Goal: Task Accomplishment & Management: Use online tool/utility

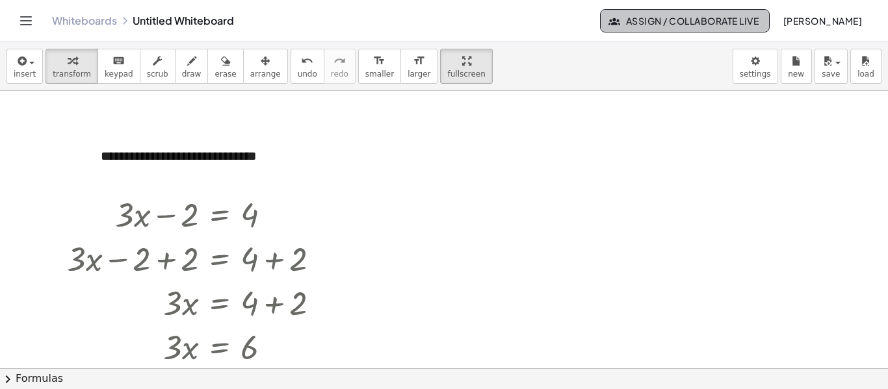
click at [756, 19] on span "Assign / Collaborate Live" at bounding box center [684, 21] width 147 height 12
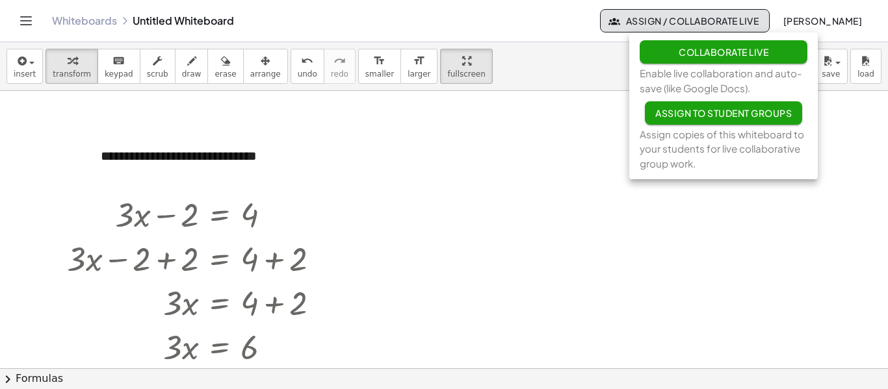
click at [184, 22] on div "Whiteboards Untitled Whiteboard" at bounding box center [326, 20] width 548 height 13
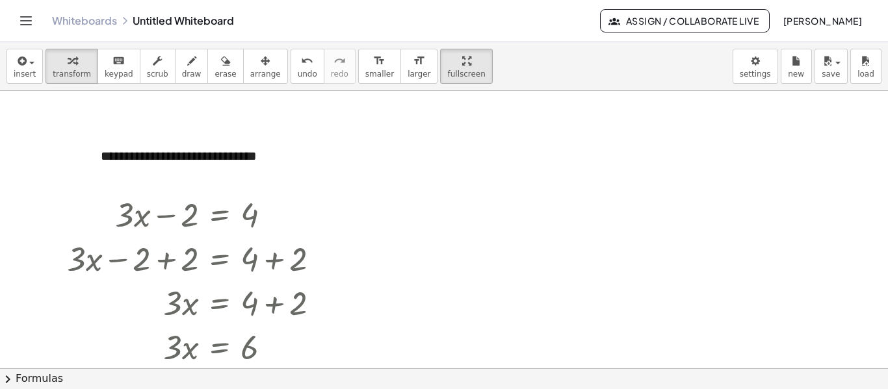
click at [107, 16] on link "Whiteboards" at bounding box center [84, 20] width 65 height 13
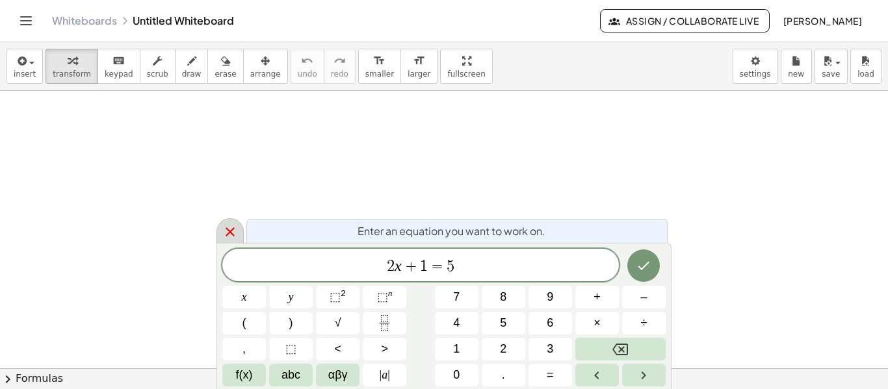
click at [227, 227] on icon at bounding box center [230, 232] width 16 height 16
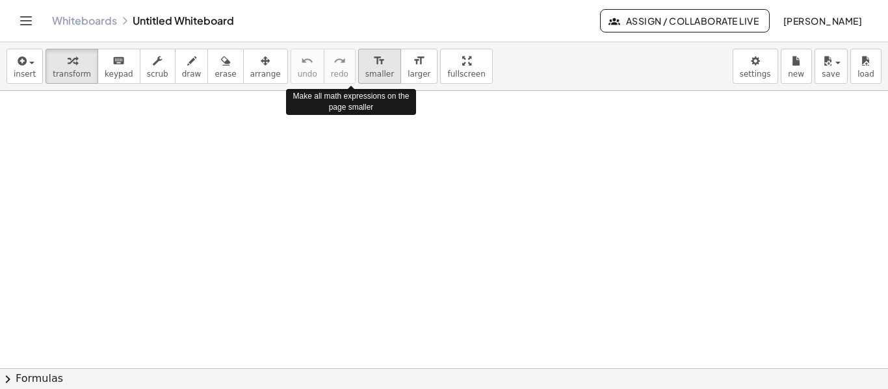
click at [365, 75] on span "smaller" at bounding box center [379, 74] width 29 height 9
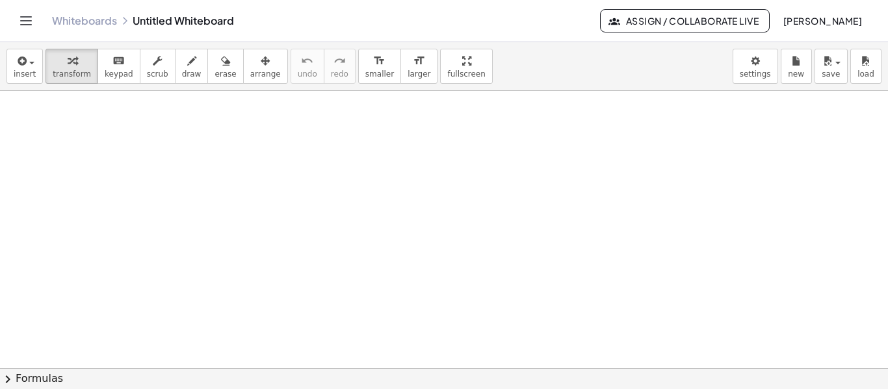
drag, startPoint x: 111, startPoint y: 112, endPoint x: 233, endPoint y: 181, distance: 139.7
drag, startPoint x: 105, startPoint y: 144, endPoint x: 50, endPoint y: 159, distance: 57.2
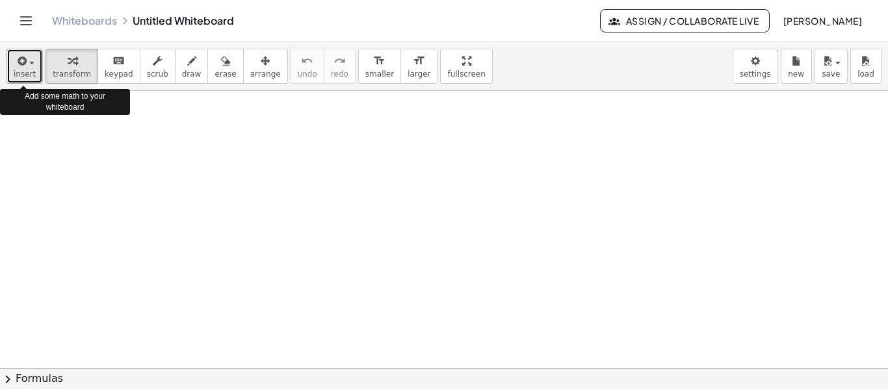
click at [32, 60] on div "button" at bounding box center [25, 61] width 22 height 16
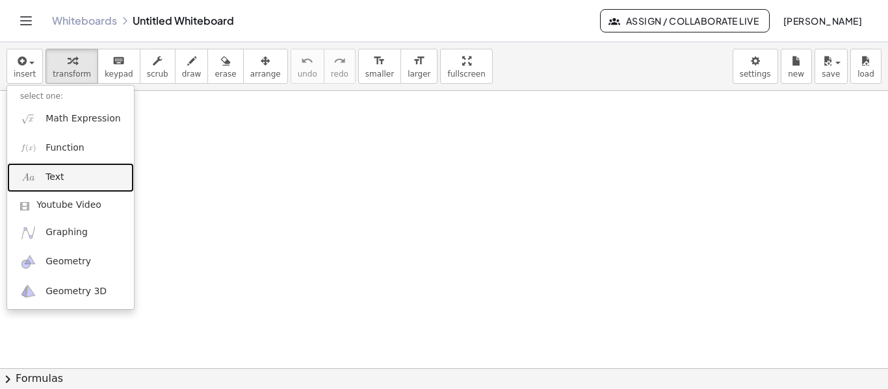
click at [52, 179] on span "Text" at bounding box center [54, 177] width 18 height 13
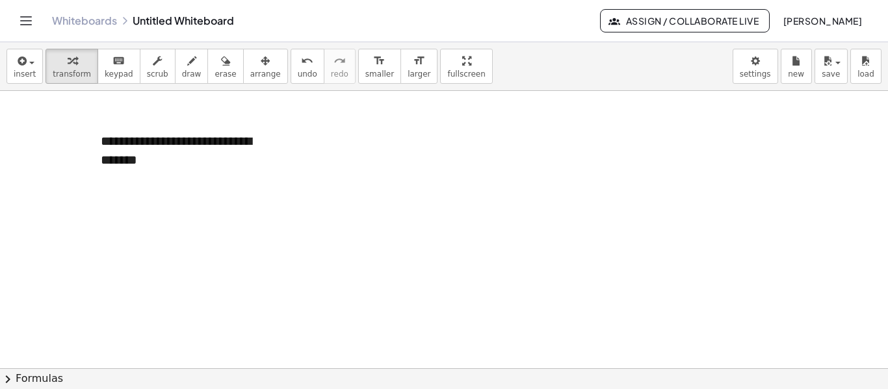
click at [194, 151] on p "**********" at bounding box center [185, 150] width 169 height 37
click at [32, 61] on div "button" at bounding box center [25, 61] width 22 height 16
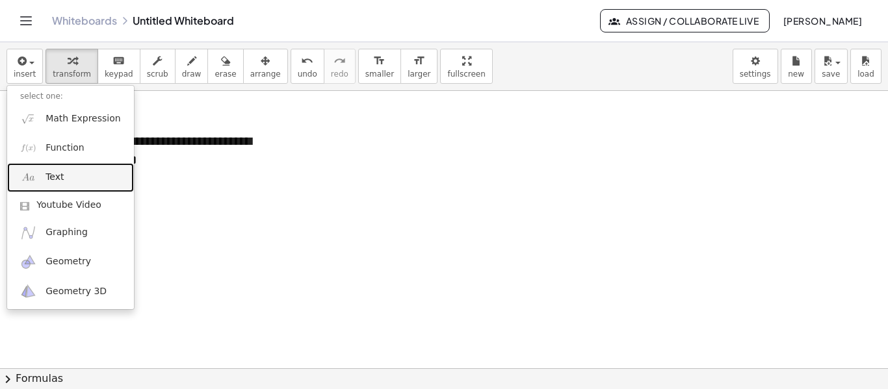
click at [79, 178] on link "Text" at bounding box center [70, 177] width 127 height 29
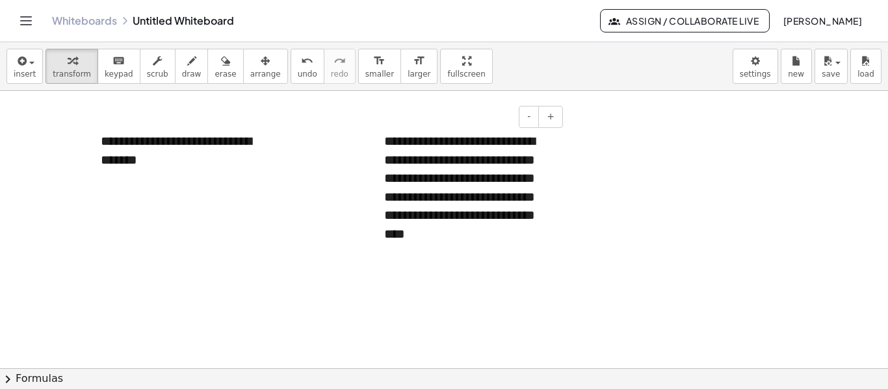
click at [484, 240] on p "**********" at bounding box center [468, 187] width 169 height 111
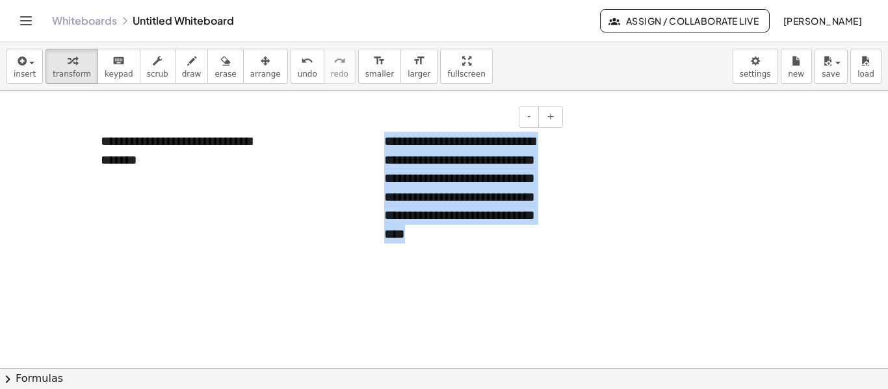
drag, startPoint x: 504, startPoint y: 249, endPoint x: 379, endPoint y: 137, distance: 168.0
click at [379, 137] on div "**********" at bounding box center [468, 191] width 195 height 144
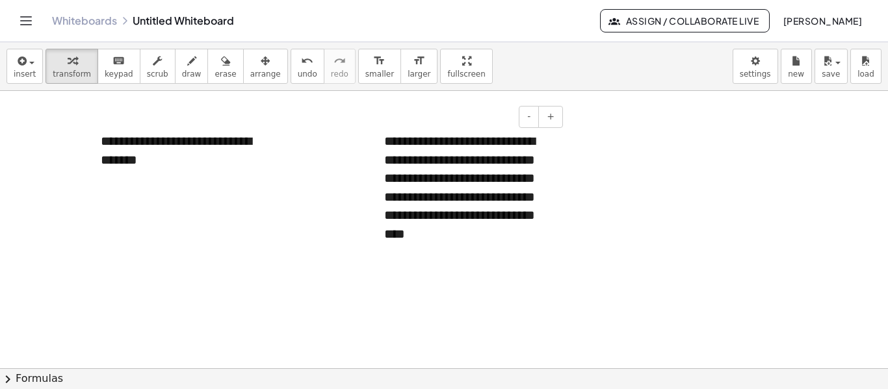
click at [478, 209] on p "**********" at bounding box center [468, 187] width 169 height 111
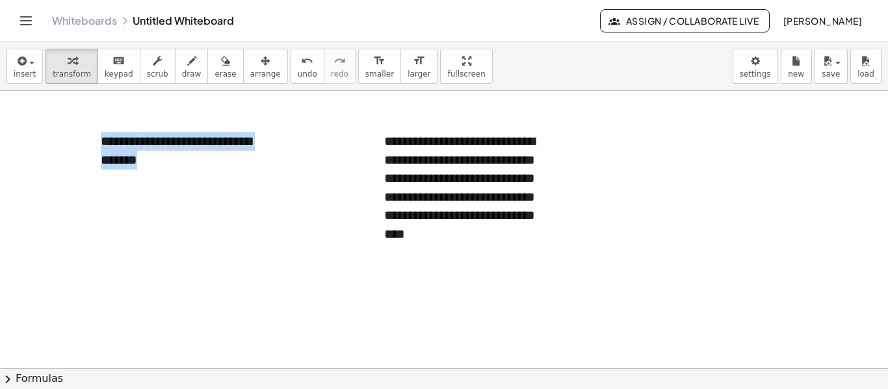
drag, startPoint x: 376, startPoint y: 122, endPoint x: 105, endPoint y: 95, distance: 271.7
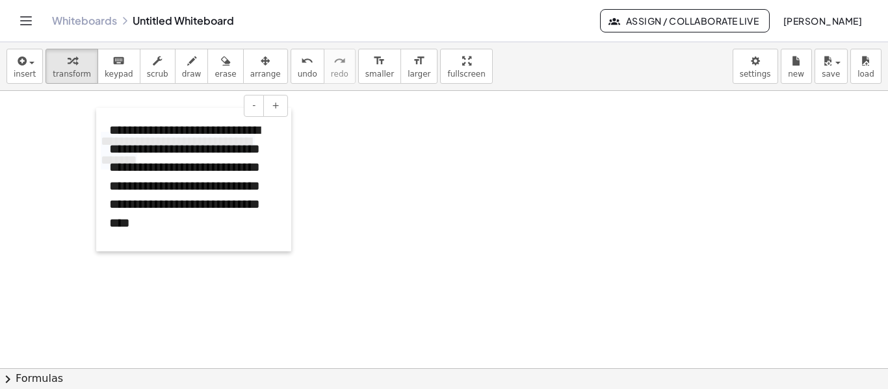
drag, startPoint x: 380, startPoint y: 159, endPoint x: 105, endPoint y: 148, distance: 275.1
click at [105, 148] on div at bounding box center [102, 180] width 13 height 144
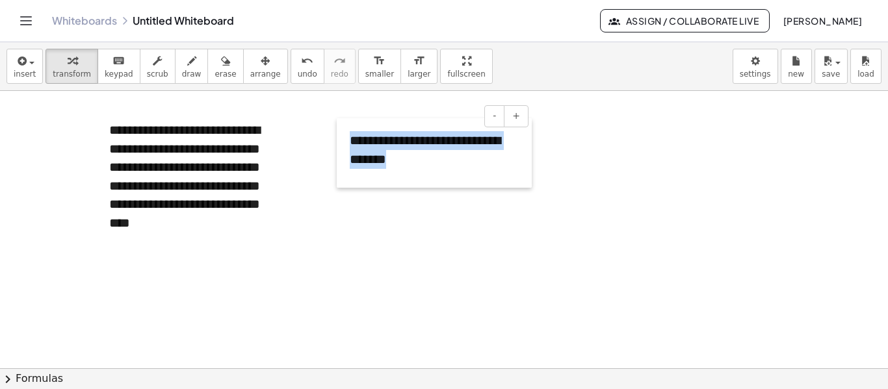
drag, startPoint x: 90, startPoint y: 149, endPoint x: 339, endPoint y: 149, distance: 248.9
click at [339, 149] on div at bounding box center [343, 153] width 13 height 70
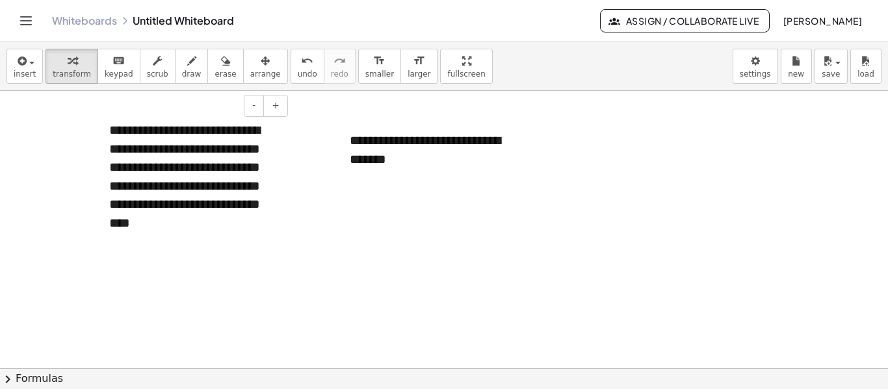
click at [267, 233] on div "**********" at bounding box center [193, 180] width 195 height 144
click at [225, 218] on p "**********" at bounding box center [193, 176] width 169 height 111
click at [752, 53] on body "**********" at bounding box center [444, 194] width 888 height 389
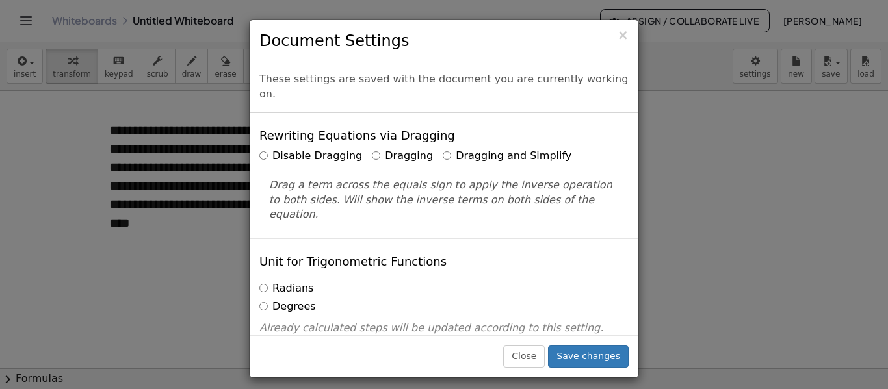
click at [741, 196] on div "× Document Settings These settings are saved with the document you are currentl…" at bounding box center [444, 194] width 888 height 389
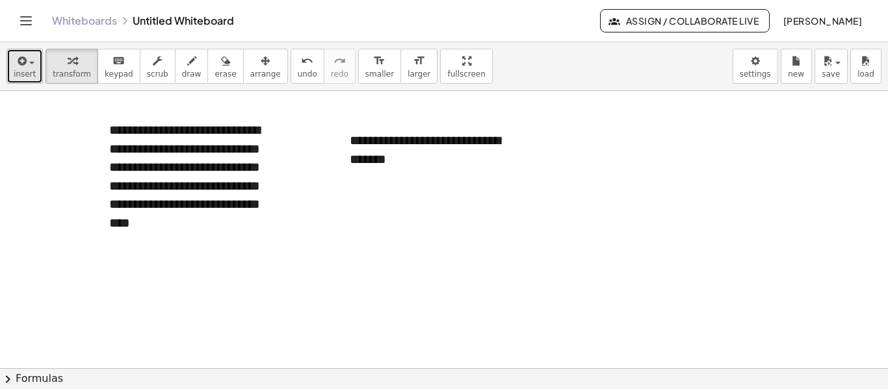
click at [29, 55] on div "button" at bounding box center [25, 61] width 22 height 16
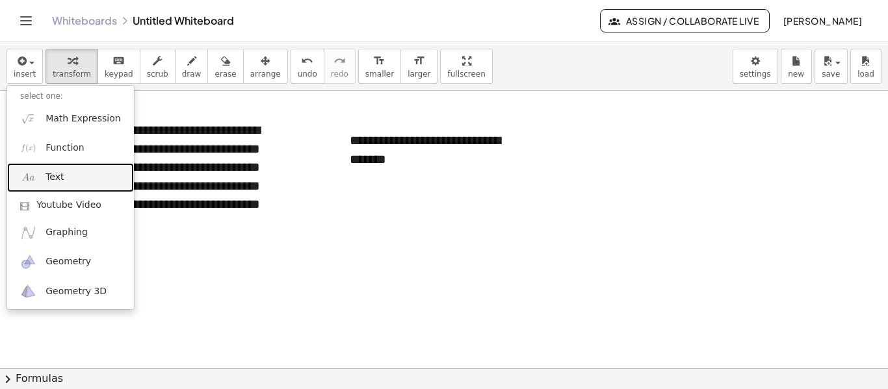
click at [65, 175] on link "Text" at bounding box center [70, 177] width 127 height 29
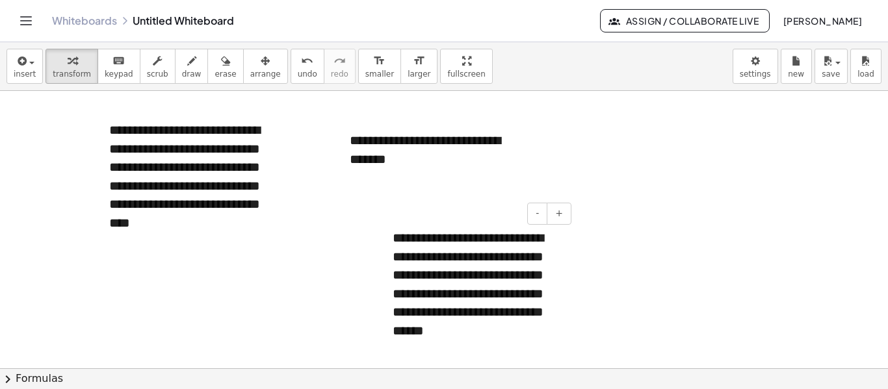
drag, startPoint x: 465, startPoint y: 220, endPoint x: 461, endPoint y: 229, distance: 10.2
click at [461, 229] on div "**********" at bounding box center [476, 284] width 195 height 137
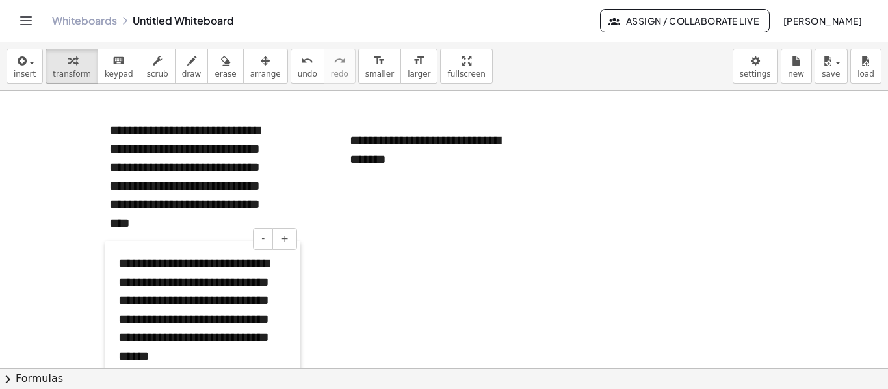
drag, startPoint x: 386, startPoint y: 247, endPoint x: 112, endPoint y: 272, distance: 275.4
click at [112, 272] on div at bounding box center [111, 309] width 13 height 137
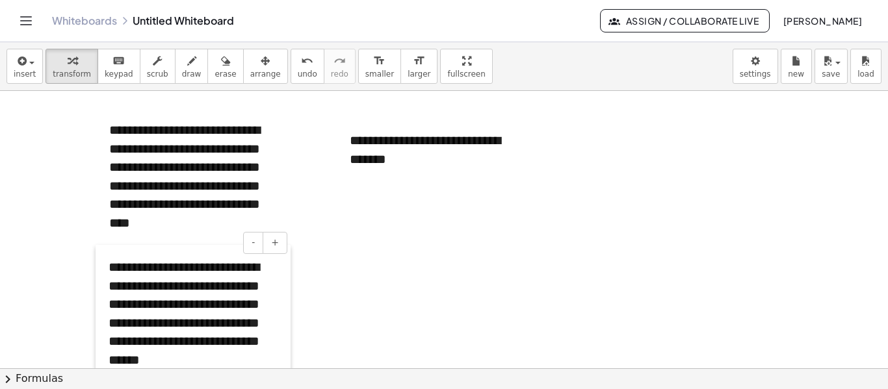
drag, startPoint x: 113, startPoint y: 281, endPoint x: 103, endPoint y: 285, distance: 10.5
click at [103, 285] on div at bounding box center [102, 313] width 13 height 137
click at [452, 180] on div "**********" at bounding box center [434, 153] width 195 height 70
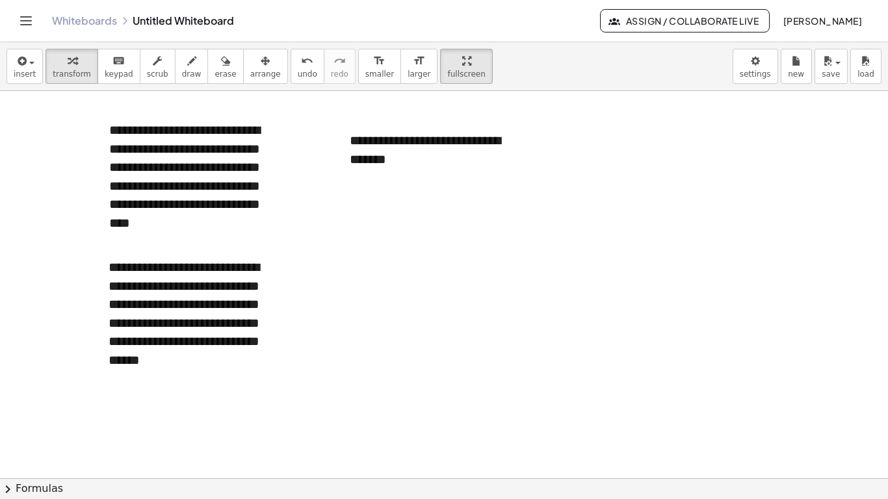
drag, startPoint x: 437, startPoint y: 62, endPoint x: 439, endPoint y: 141, distance: 78.6
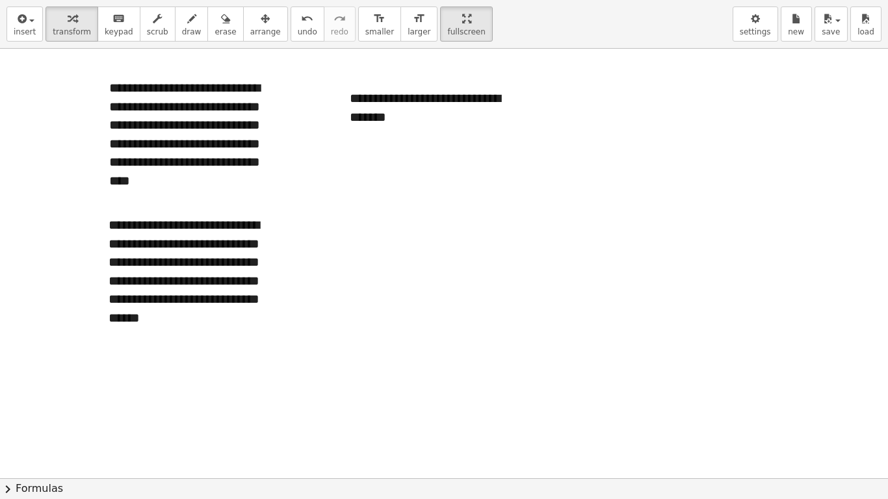
click at [437, 141] on div "**********" at bounding box center [444, 249] width 888 height 499
drag, startPoint x: 529, startPoint y: 305, endPoint x: 545, endPoint y: 230, distance: 77.1
click at [545, 230] on div at bounding box center [444, 478] width 888 height 859
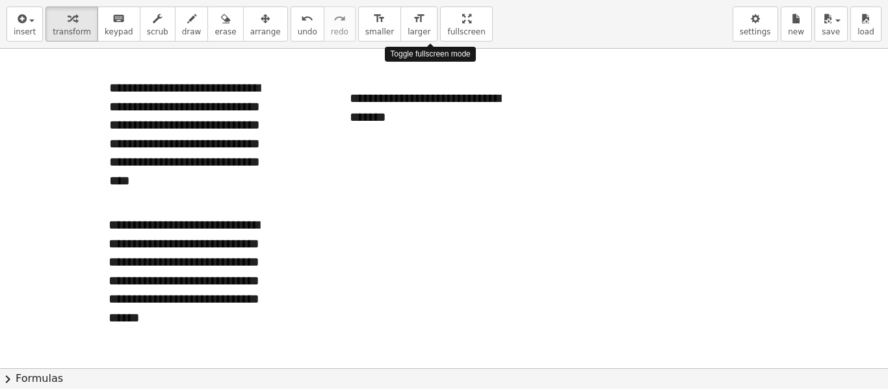
drag, startPoint x: 435, startPoint y: 18, endPoint x: 435, endPoint y: -61, distance: 78.6
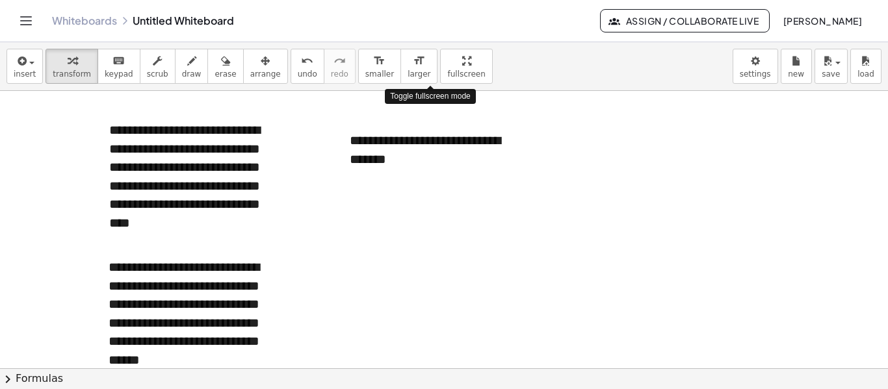
click at [435, 0] on html "**********" at bounding box center [444, 194] width 888 height 389
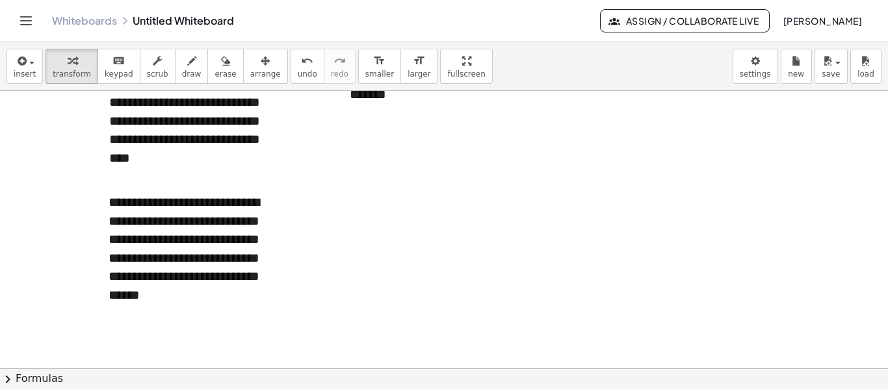
scroll to position [130, 0]
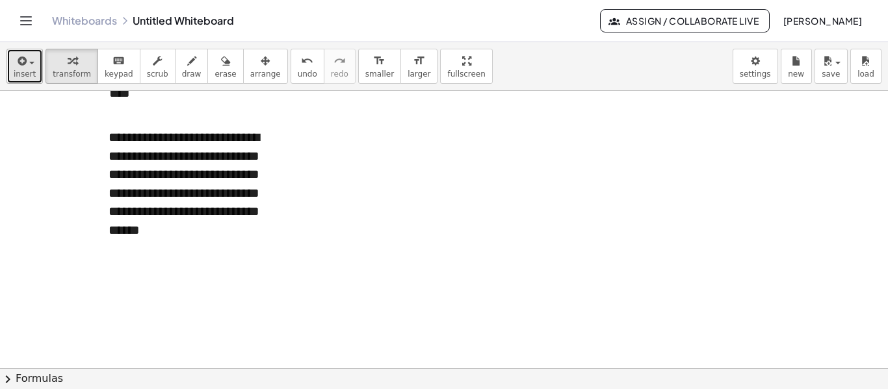
click at [36, 66] on button "insert" at bounding box center [24, 66] width 36 height 35
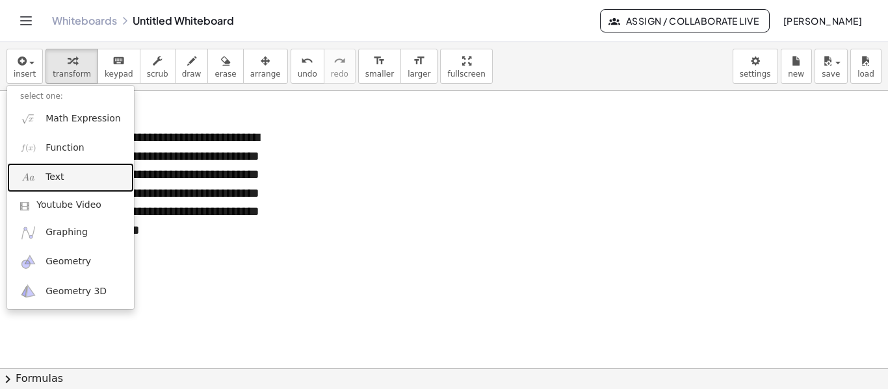
click at [58, 175] on span "Text" at bounding box center [54, 177] width 18 height 13
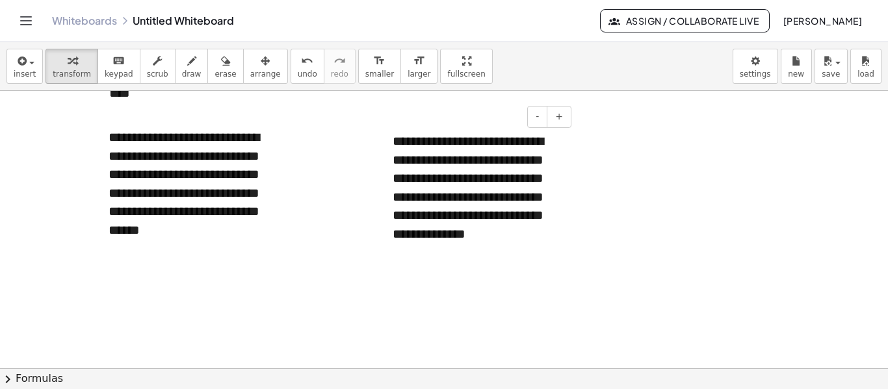
click at [398, 141] on p "**********" at bounding box center [476, 187] width 169 height 111
click at [425, 166] on p "**********" at bounding box center [476, 187] width 169 height 111
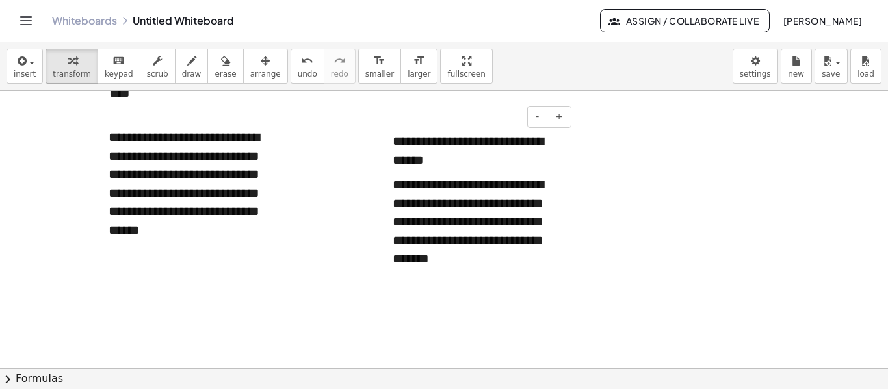
click at [482, 208] on p "**********" at bounding box center [476, 221] width 169 height 93
click at [443, 226] on p "**********" at bounding box center [476, 221] width 169 height 93
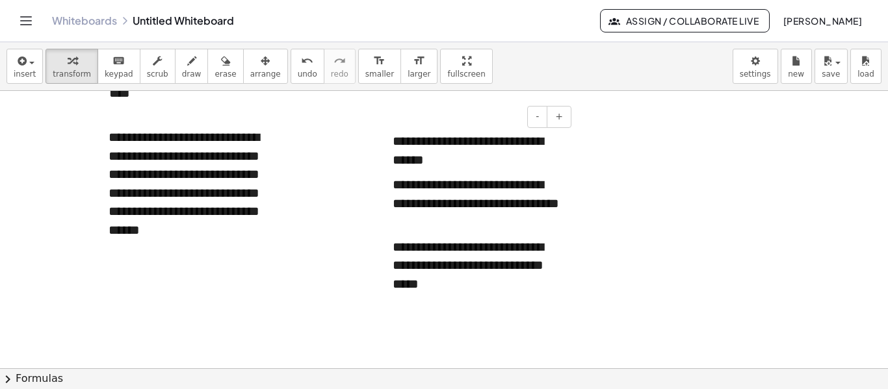
click at [485, 284] on p "**********" at bounding box center [476, 266] width 169 height 56
drag, startPoint x: 179, startPoint y: 243, endPoint x: 159, endPoint y: 209, distance: 39.3
click at [159, 209] on div "**********" at bounding box center [193, 183] width 195 height 137
click at [211, 229] on div "**********" at bounding box center [193, 183] width 195 height 137
click at [463, 262] on p "**********" at bounding box center [476, 266] width 169 height 56
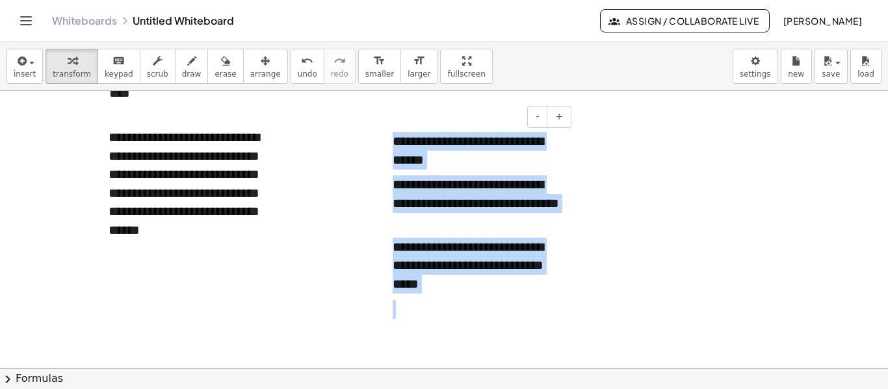
drag, startPoint x: 464, startPoint y: 298, endPoint x: 395, endPoint y: 138, distance: 174.0
click at [395, 138] on div "**********" at bounding box center [476, 228] width 195 height 219
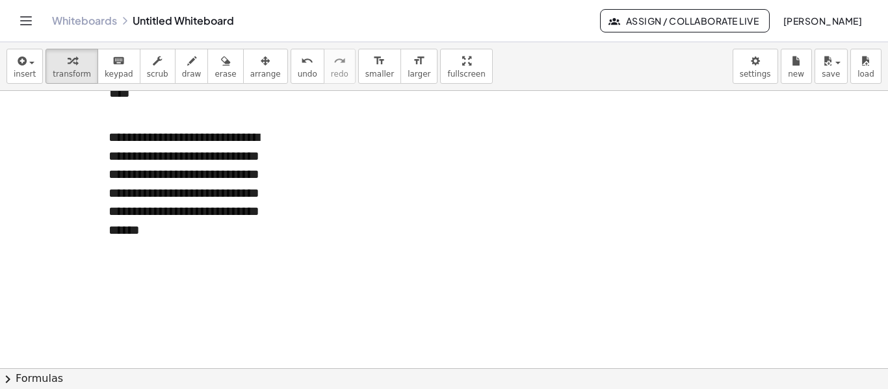
click at [395, 203] on div at bounding box center [444, 390] width 888 height 859
click at [428, 146] on p at bounding box center [476, 141] width 169 height 19
click at [455, 143] on p at bounding box center [476, 141] width 169 height 19
click at [430, 135] on div at bounding box center [476, 141] width 195 height 45
drag, startPoint x: 399, startPoint y: 144, endPoint x: 490, endPoint y: 245, distance: 135.7
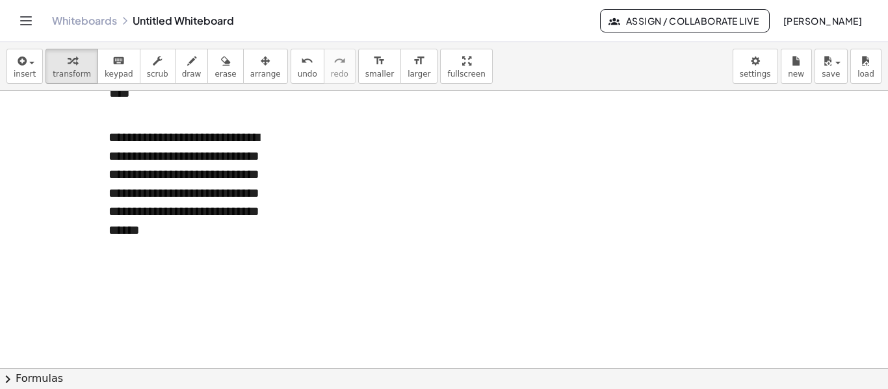
click at [476, 270] on div "**********" at bounding box center [444, 390] width 888 height 859
drag, startPoint x: 389, startPoint y: 131, endPoint x: 409, endPoint y: 229, distance: 100.3
click at [409, 229] on div at bounding box center [406, 236] width 13 height 45
click at [221, 57] on icon "button" at bounding box center [225, 61] width 9 height 16
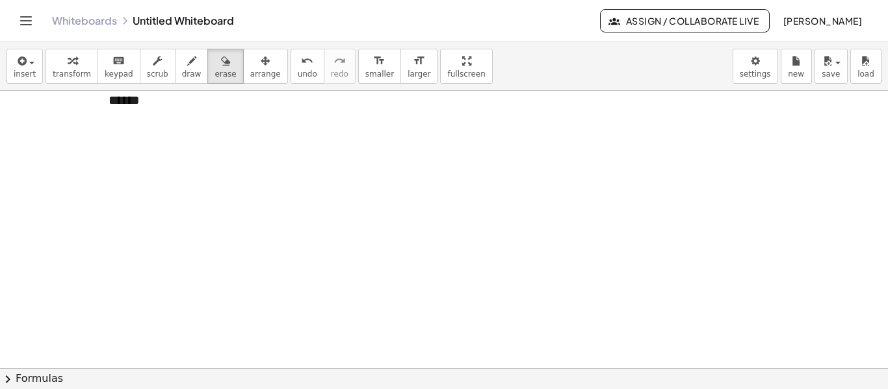
scroll to position [0, 0]
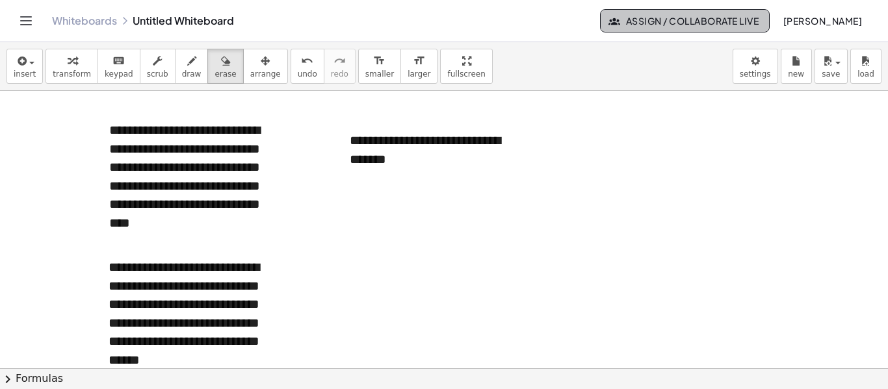
click at [653, 21] on span "Assign / Collaborate Live" at bounding box center [684, 21] width 147 height 12
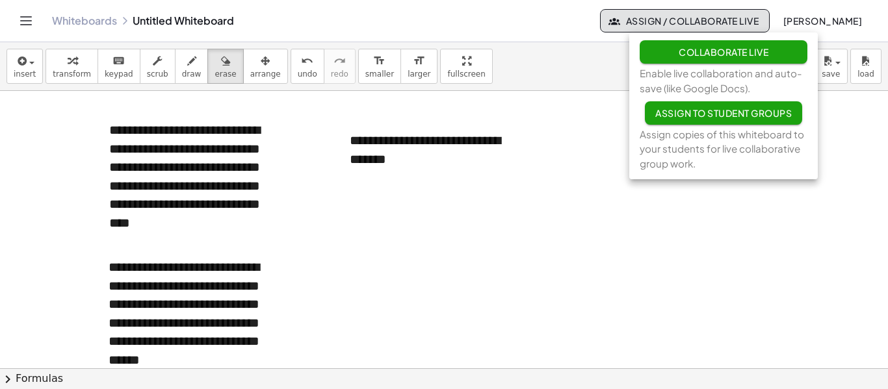
click at [645, 53] on button "Collaborate Live" at bounding box center [723, 51] width 168 height 23
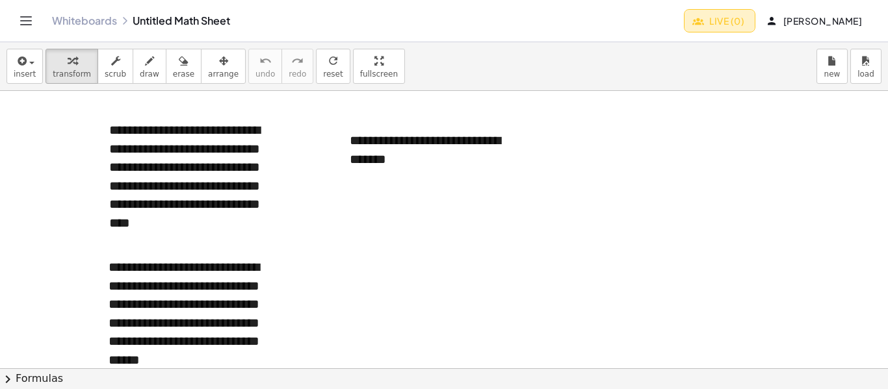
click at [744, 26] on span "Live (0)" at bounding box center [719, 21] width 49 height 12
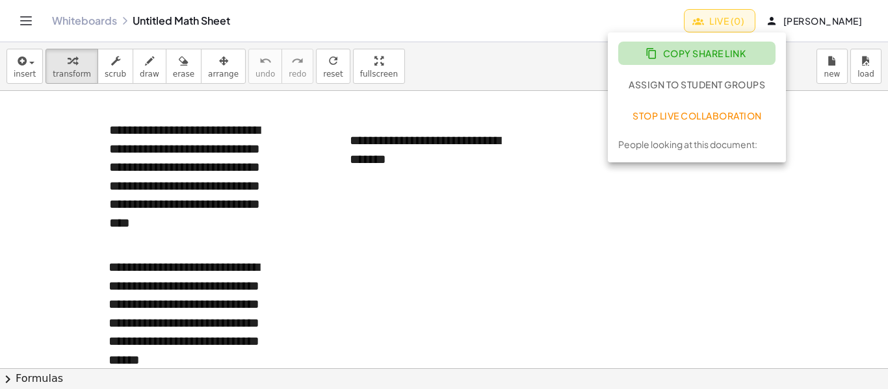
click at [726, 52] on span "Copy Share Link" at bounding box center [696, 53] width 97 height 12
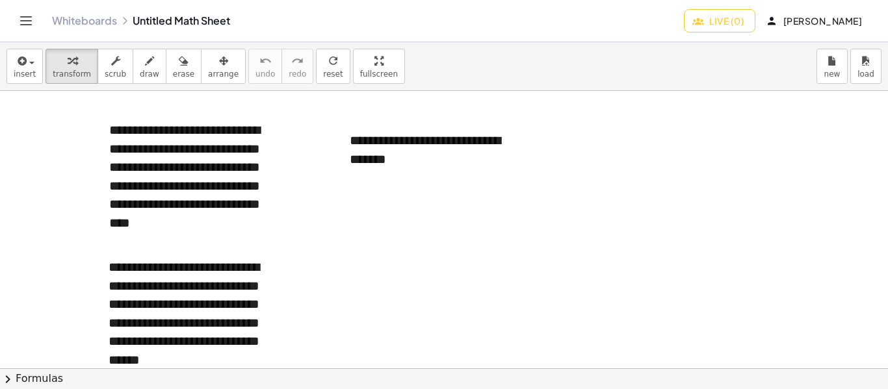
click at [430, 14] on div "Whiteboards Untitled Math Sheet Live (0) Luis Laya" at bounding box center [444, 21] width 856 height 42
click at [744, 18] on span "Live (0)" at bounding box center [719, 21] width 49 height 12
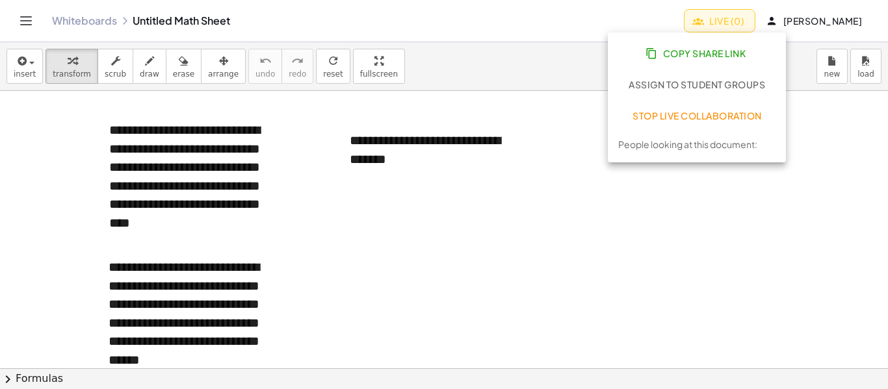
click at [680, 84] on span "Assign to Student Groups" at bounding box center [696, 85] width 136 height 12
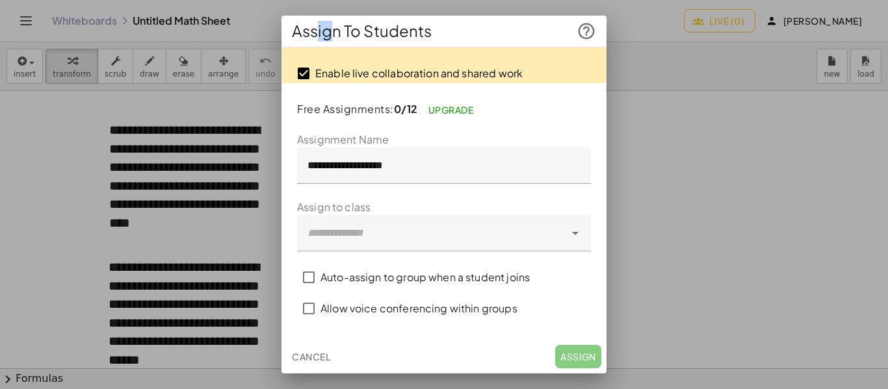
drag, startPoint x: 315, startPoint y: 25, endPoint x: 327, endPoint y: 44, distance: 22.2
click at [327, 44] on div "Assign To Students" at bounding box center [443, 31] width 325 height 31
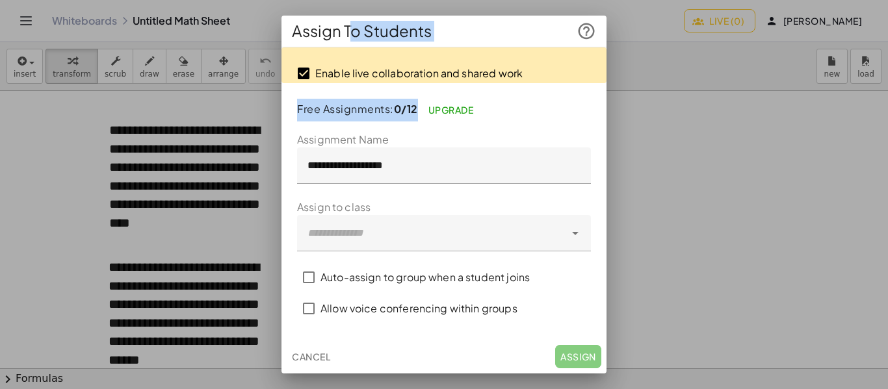
drag, startPoint x: 350, startPoint y: 26, endPoint x: 595, endPoint y: 116, distance: 261.1
click at [595, 116] on div "**********" at bounding box center [443, 195] width 325 height 358
drag, startPoint x: 300, startPoint y: 34, endPoint x: 504, endPoint y: 84, distance: 209.6
click at [504, 94] on div "**********" at bounding box center [443, 195] width 325 height 358
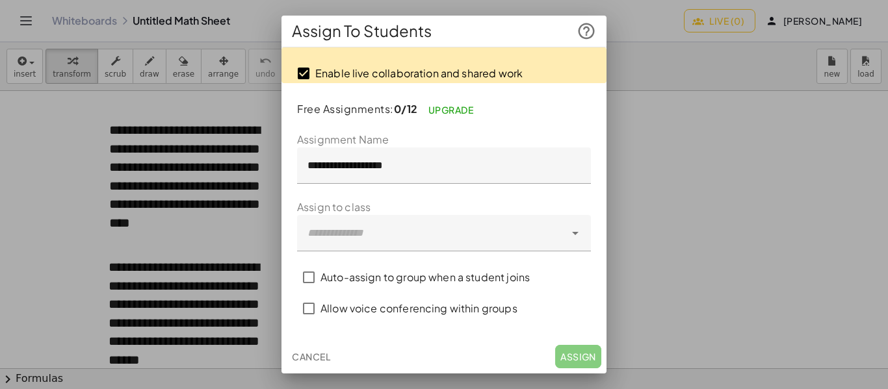
click at [594, 128] on div "**********" at bounding box center [443, 213] width 325 height 251
drag, startPoint x: 287, startPoint y: 25, endPoint x: 267, endPoint y: 27, distance: 20.3
click at [267, 27] on div "**********" at bounding box center [444, 194] width 888 height 389
click at [320, 34] on span "Assign To Students" at bounding box center [362, 31] width 140 height 21
click at [290, 22] on div "Assign To Students" at bounding box center [443, 31] width 325 height 31
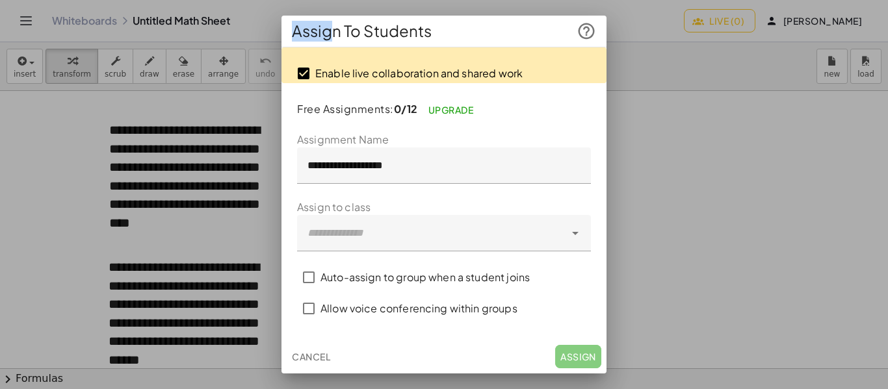
drag, startPoint x: 332, startPoint y: 40, endPoint x: 283, endPoint y: 37, distance: 48.8
click at [271, 40] on div "**********" at bounding box center [444, 194] width 888 height 389
drag, startPoint x: 500, startPoint y: 34, endPoint x: 557, endPoint y: 30, distance: 57.3
click at [557, 30] on div "Assign To Students" at bounding box center [443, 31] width 325 height 31
click at [631, 30] on div at bounding box center [444, 194] width 888 height 389
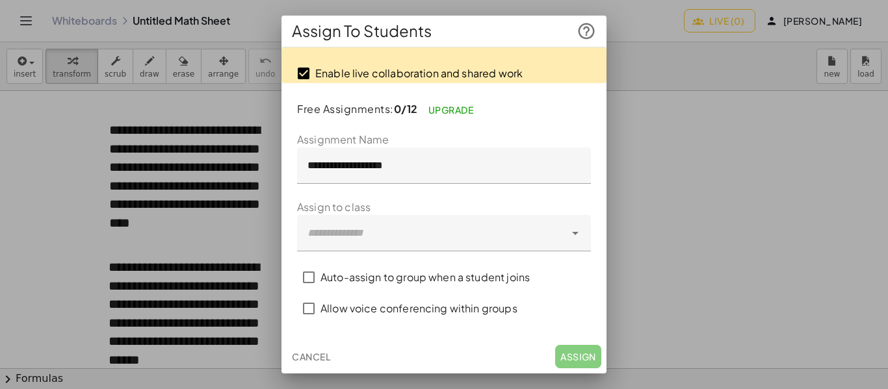
click at [480, 31] on div "Assign To Students" at bounding box center [443, 31] width 325 height 31
drag, startPoint x: 780, startPoint y: 165, endPoint x: 774, endPoint y: 162, distance: 6.7
click at [780, 166] on div at bounding box center [444, 194] width 888 height 389
click at [455, 31] on div "Assign To Students" at bounding box center [443, 31] width 325 height 31
click at [324, 350] on button "Cancel" at bounding box center [311, 356] width 49 height 23
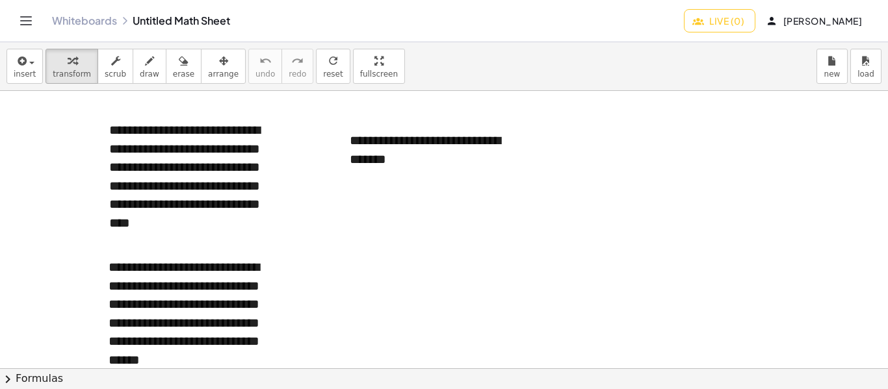
click at [743, 19] on span "Live (0)" at bounding box center [719, 21] width 49 height 12
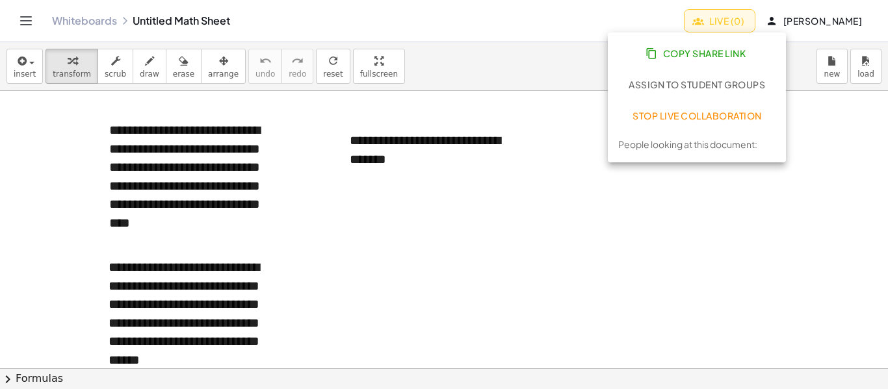
click at [698, 53] on span "Copy Share Link" at bounding box center [696, 53] width 97 height 12
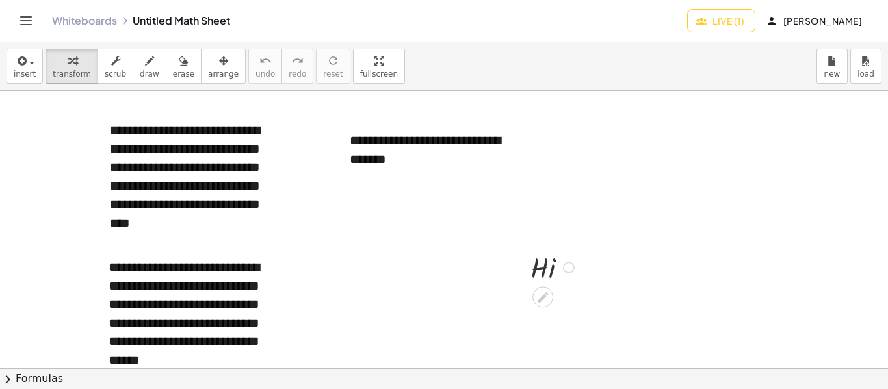
click at [548, 270] on div at bounding box center [554, 267] width 60 height 38
click at [425, 151] on p "**********" at bounding box center [434, 149] width 169 height 37
click at [409, 218] on div at bounding box center [458, 368] width 917 height 555
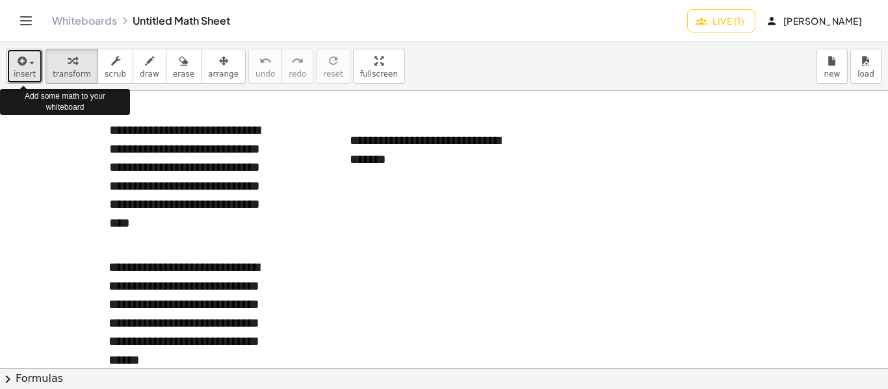
click at [30, 66] on div "button" at bounding box center [25, 61] width 22 height 16
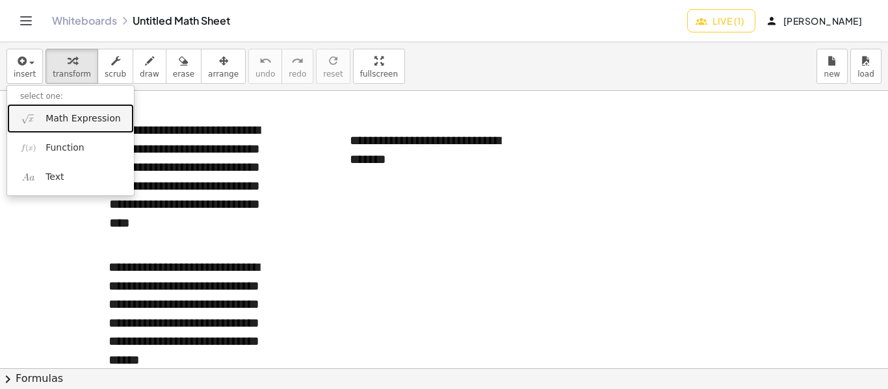
click at [58, 124] on span "Math Expression" at bounding box center [82, 118] width 75 height 13
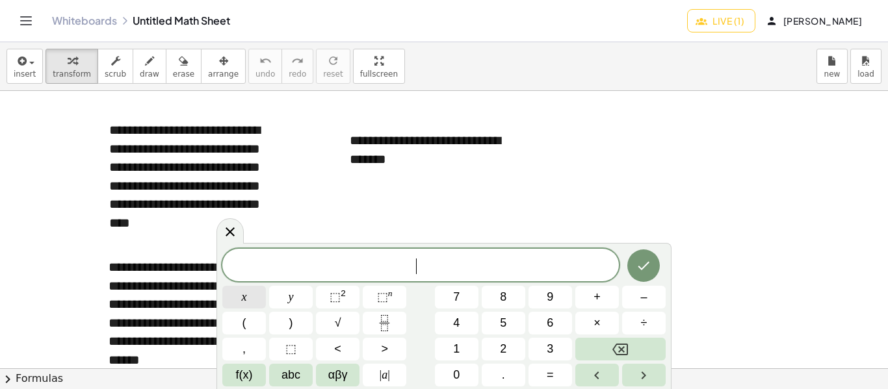
click at [240, 294] on button "x" at bounding box center [244, 297] width 44 height 23
click at [645, 264] on icon "Done" at bounding box center [643, 266] width 16 height 16
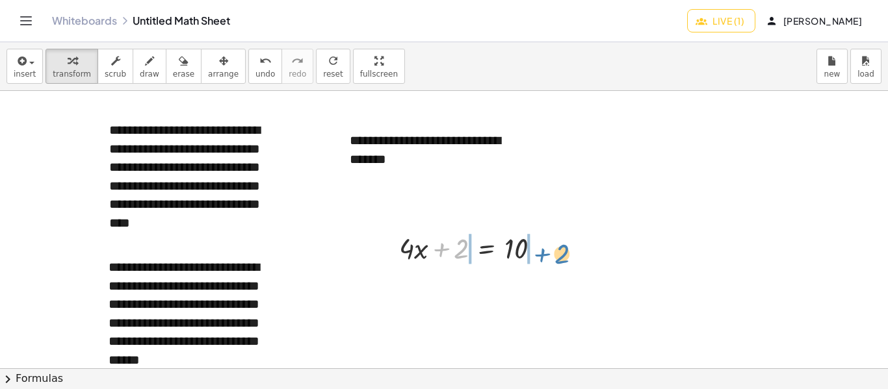
drag, startPoint x: 461, startPoint y: 255, endPoint x: 564, endPoint y: 256, distance: 103.3
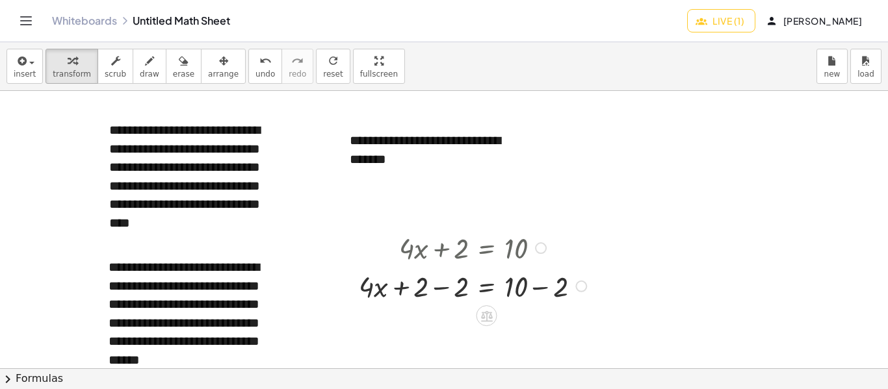
click at [439, 292] on div at bounding box center [474, 285] width 245 height 38
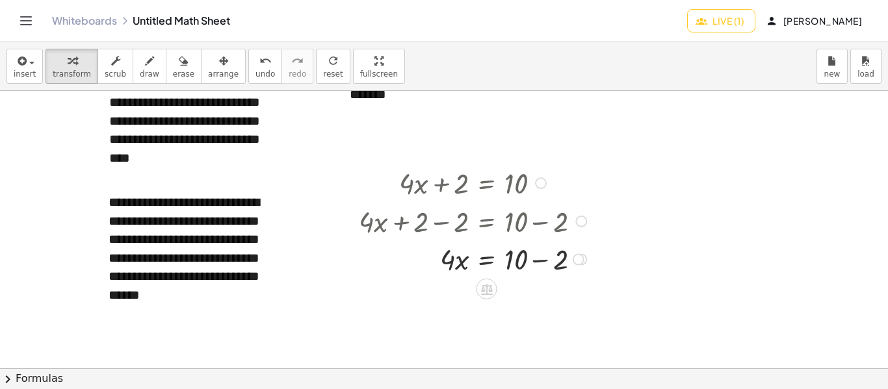
click at [536, 255] on div at bounding box center [474, 258] width 245 height 38
drag, startPoint x: 452, startPoint y: 261, endPoint x: 525, endPoint y: 281, distance: 75.5
click at [449, 257] on div at bounding box center [474, 259] width 245 height 56
click at [520, 268] on div at bounding box center [474, 259] width 245 height 56
click at [581, 220] on div at bounding box center [581, 222] width 12 height 12
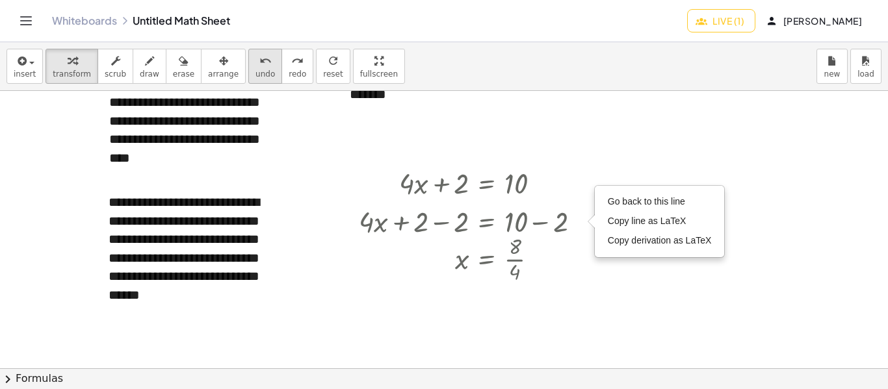
click at [255, 75] on span "undo" at bounding box center [264, 74] width 19 height 9
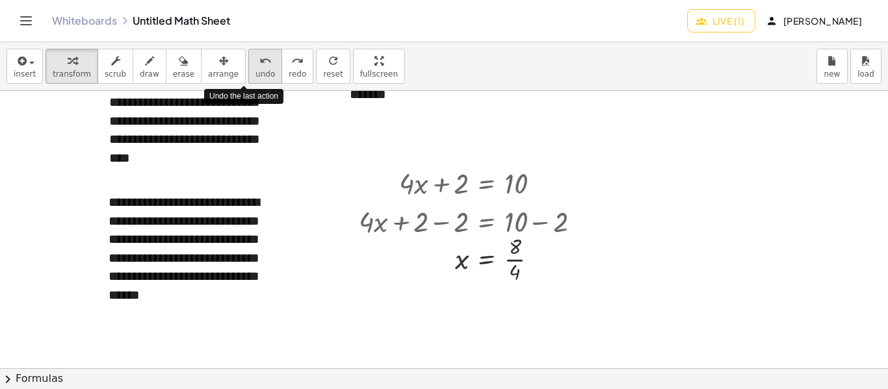
click at [255, 74] on span "undo" at bounding box center [264, 74] width 19 height 9
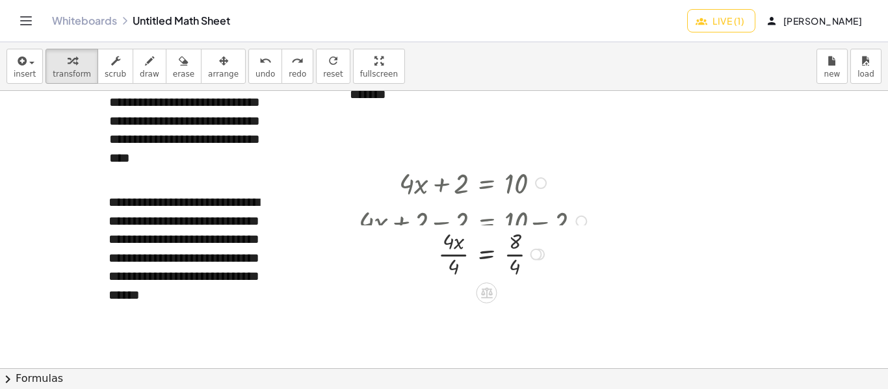
click at [533, 258] on div at bounding box center [536, 255] width 12 height 12
click at [259, 68] on icon "undo" at bounding box center [265, 61] width 12 height 16
click at [487, 295] on icon at bounding box center [487, 289] width 12 height 11
click at [515, 282] on span "÷" at bounding box center [512, 289] width 7 height 19
click at [450, 271] on div at bounding box center [474, 259] width 245 height 56
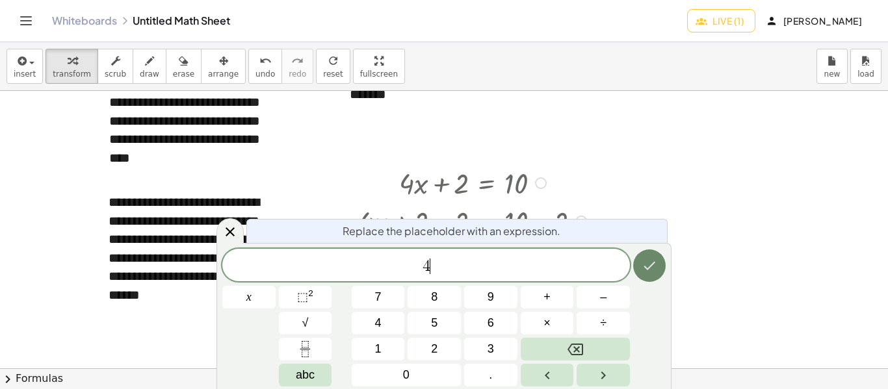
click at [650, 276] on button "Done" at bounding box center [649, 266] width 32 height 32
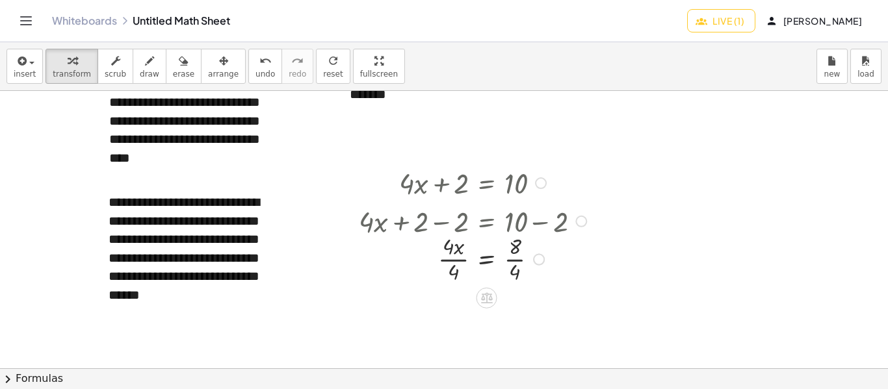
click at [456, 255] on div at bounding box center [474, 259] width 245 height 56
click at [520, 274] on div at bounding box center [474, 259] width 245 height 56
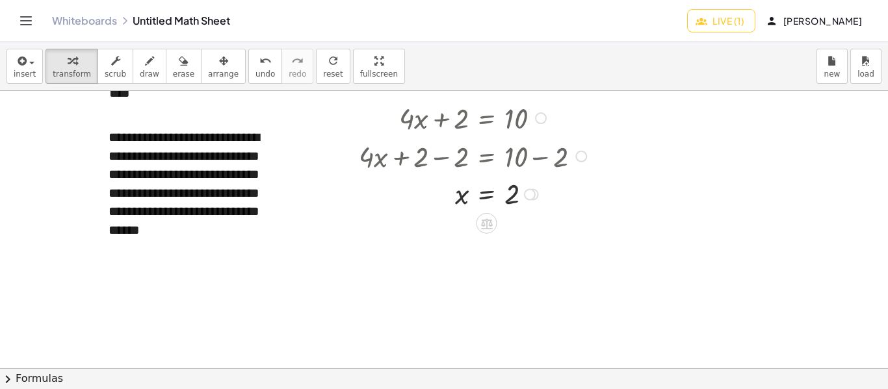
scroll to position [0, 0]
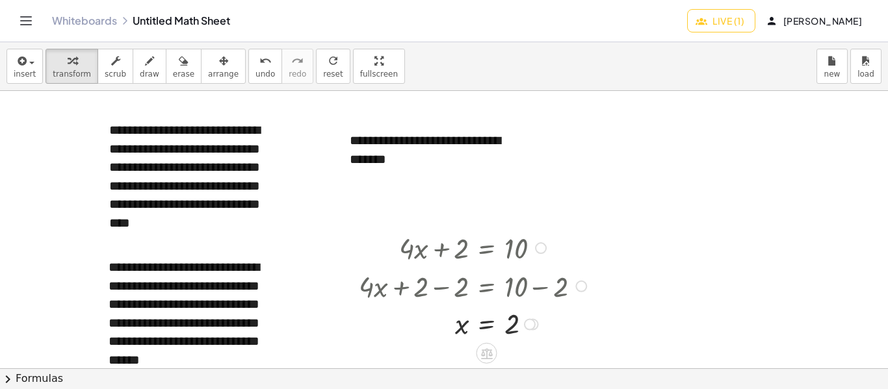
click at [448, 238] on div at bounding box center [474, 247] width 245 height 38
click at [427, 289] on div at bounding box center [474, 285] width 245 height 38
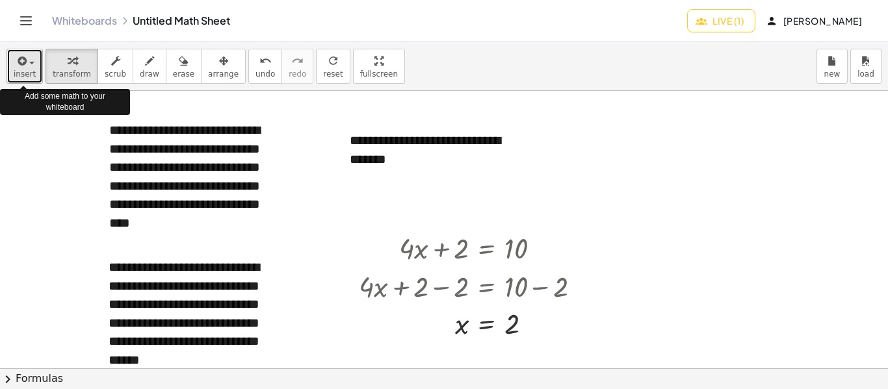
click at [32, 59] on div "button" at bounding box center [25, 61] width 22 height 16
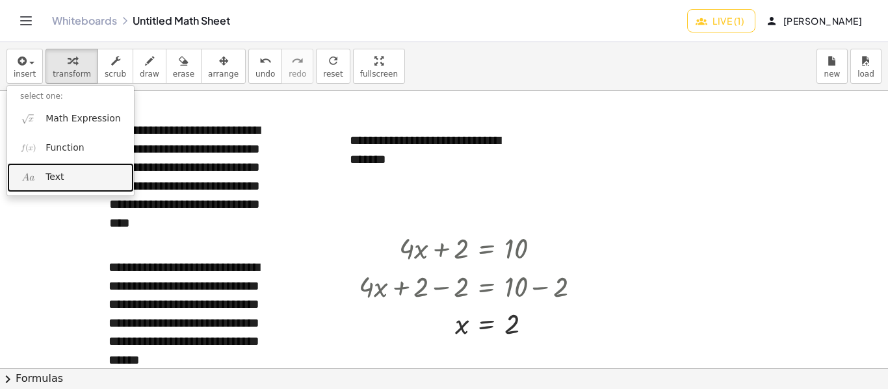
click at [47, 182] on span "Text" at bounding box center [54, 177] width 18 height 13
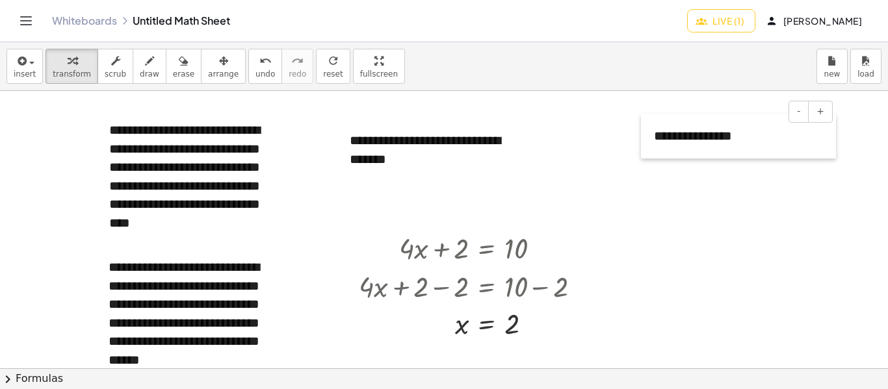
drag, startPoint x: 582, startPoint y: 119, endPoint x: 646, endPoint y: 128, distance: 65.0
click at [646, 128] on div at bounding box center [647, 136] width 13 height 45
click at [723, 140] on div "**********" at bounding box center [738, 136] width 195 height 45
click at [734, 140] on div "**********" at bounding box center [738, 136] width 195 height 45
click at [719, 224] on div at bounding box center [458, 368] width 917 height 555
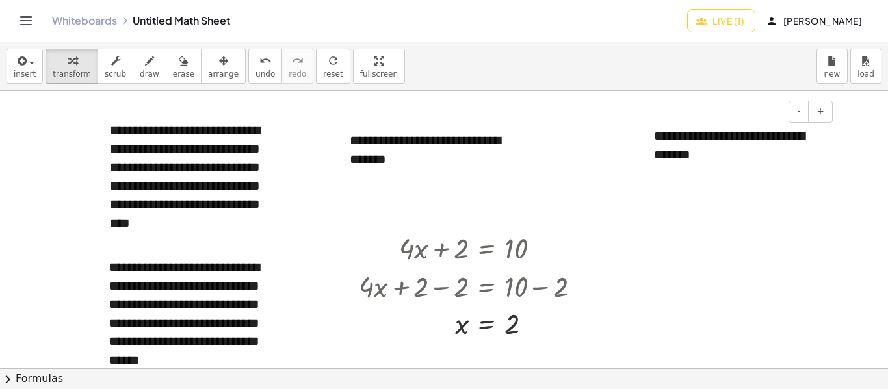
click at [686, 143] on p "**********" at bounding box center [738, 145] width 169 height 37
click at [672, 231] on div at bounding box center [458, 368] width 917 height 555
click at [640, 204] on div at bounding box center [458, 368] width 917 height 555
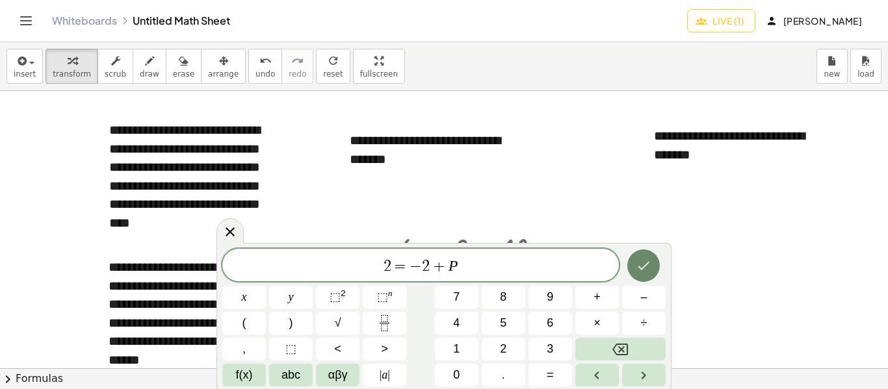
click at [635, 265] on button "Done" at bounding box center [643, 266] width 32 height 32
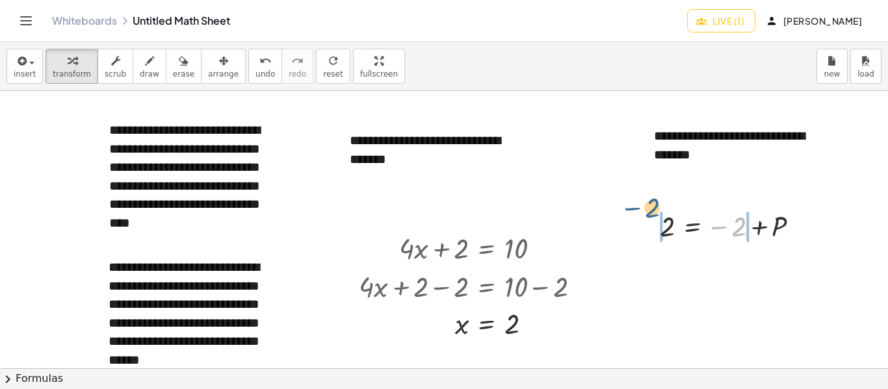
drag, startPoint x: 736, startPoint y: 231, endPoint x: 645, endPoint y: 225, distance: 91.2
click at [645, 225] on div "− 2 2 = − 2 + P" at bounding box center [726, 226] width 173 height 44
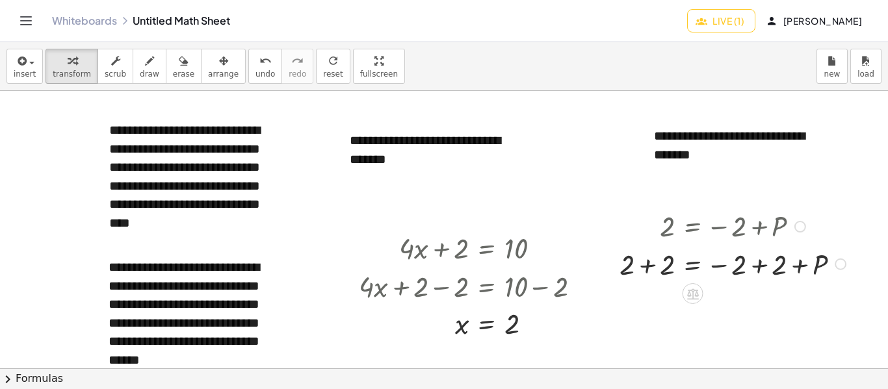
click at [644, 270] on div at bounding box center [734, 263] width 243 height 38
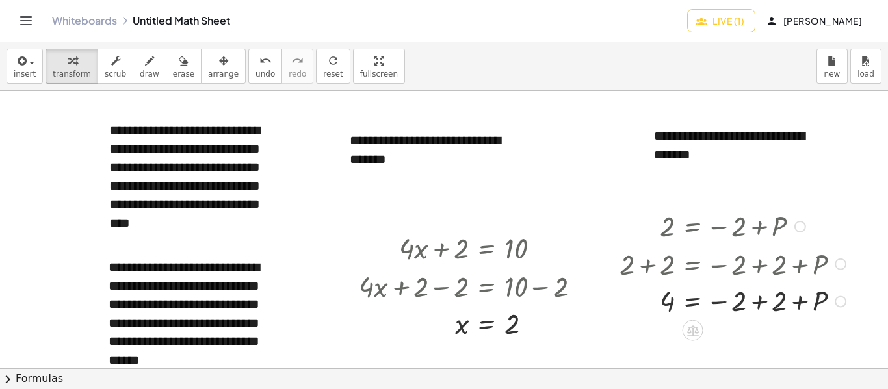
click at [758, 301] on div at bounding box center [734, 300] width 243 height 37
drag, startPoint x: 714, startPoint y: 298, endPoint x: 643, endPoint y: 300, distance: 71.5
click at [643, 300] on div at bounding box center [734, 300] width 243 height 37
click at [259, 61] on icon "undo" at bounding box center [265, 61] width 12 height 16
click at [611, 225] on div at bounding box center [609, 263] width 19 height 118
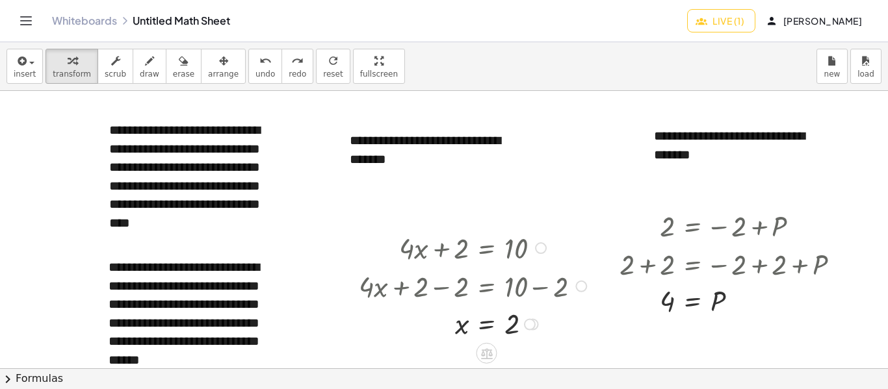
scroll to position [65, 0]
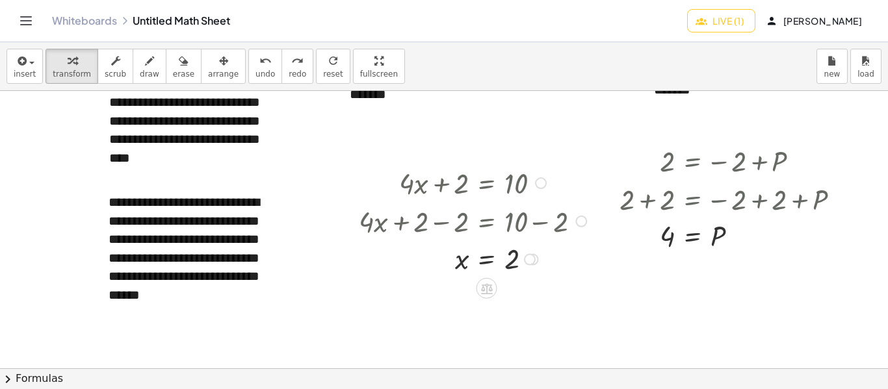
click at [436, 224] on div at bounding box center [474, 220] width 245 height 38
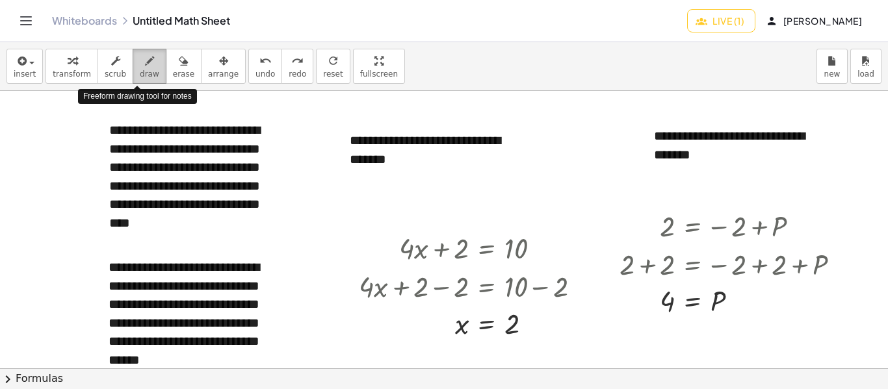
click at [140, 73] on span "draw" at bounding box center [149, 74] width 19 height 9
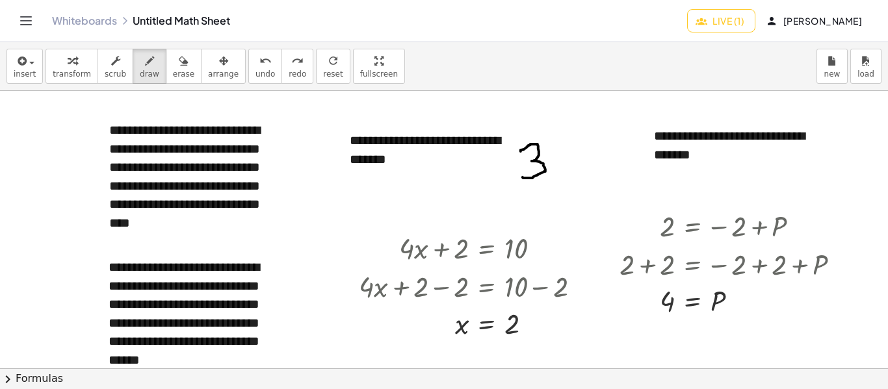
drag, startPoint x: 520, startPoint y: 151, endPoint x: 523, endPoint y: 169, distance: 17.7
click at [522, 177] on div at bounding box center [458, 368] width 917 height 555
drag, startPoint x: 556, startPoint y: 146, endPoint x: 586, endPoint y: 173, distance: 41.0
click at [586, 174] on div at bounding box center [458, 368] width 917 height 555
drag, startPoint x: 578, startPoint y: 140, endPoint x: 561, endPoint y: 173, distance: 36.6
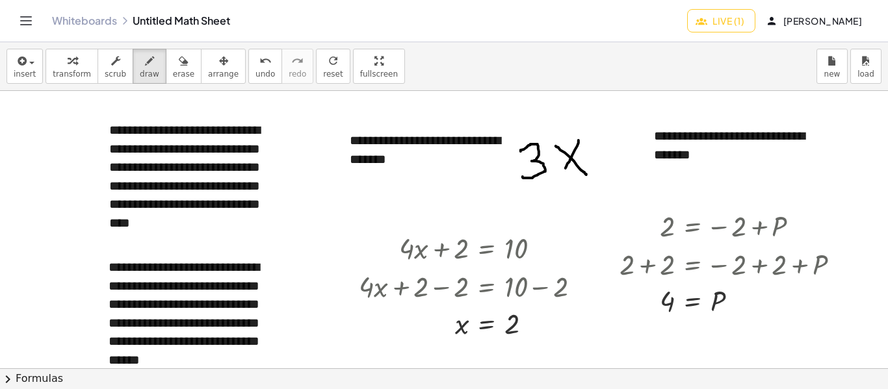
click at [561, 174] on div at bounding box center [458, 368] width 917 height 555
drag, startPoint x: 599, startPoint y: 143, endPoint x: 604, endPoint y: 166, distance: 24.0
click at [604, 166] on div at bounding box center [458, 368] width 917 height 555
drag, startPoint x: 596, startPoint y: 155, endPoint x: 617, endPoint y: 151, distance: 20.4
click at [617, 151] on div at bounding box center [458, 368] width 917 height 555
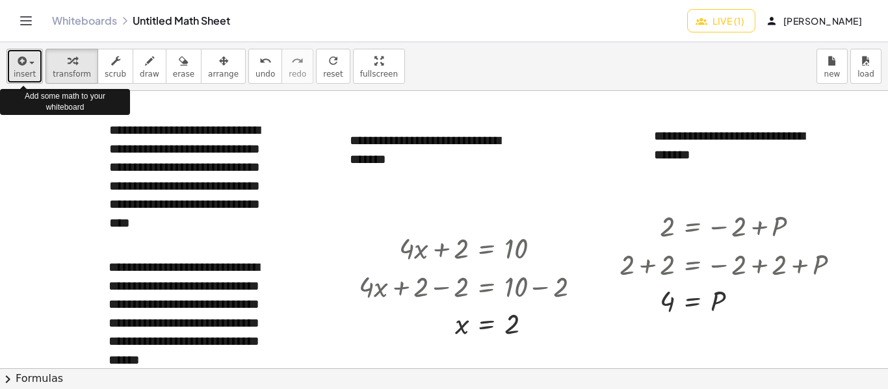
click at [36, 70] on button "insert" at bounding box center [24, 66] width 36 height 35
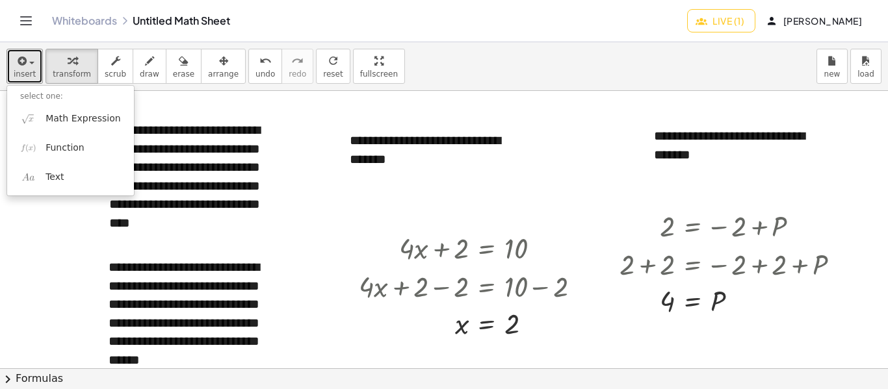
click at [167, 105] on div at bounding box center [458, 368] width 917 height 555
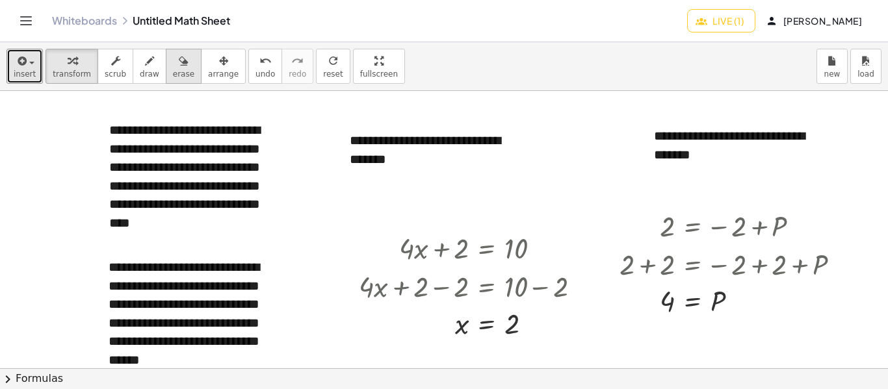
drag, startPoint x: 143, startPoint y: 63, endPoint x: 166, endPoint y: 77, distance: 26.5
click at [144, 61] on div "button" at bounding box center [149, 61] width 19 height 16
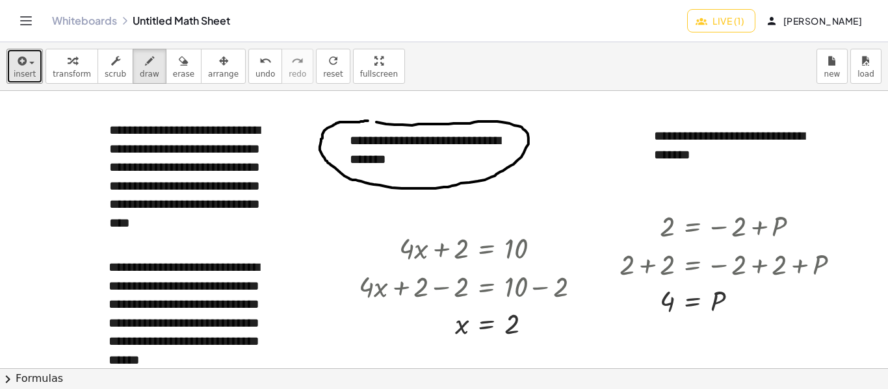
drag, startPoint x: 368, startPoint y: 121, endPoint x: 350, endPoint y: 118, distance: 18.4
click at [350, 118] on div at bounding box center [458, 368] width 917 height 555
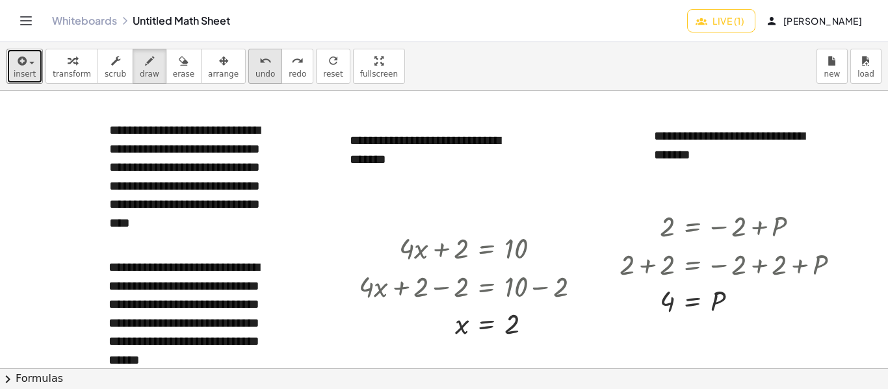
click at [259, 58] on icon "undo" at bounding box center [265, 61] width 12 height 16
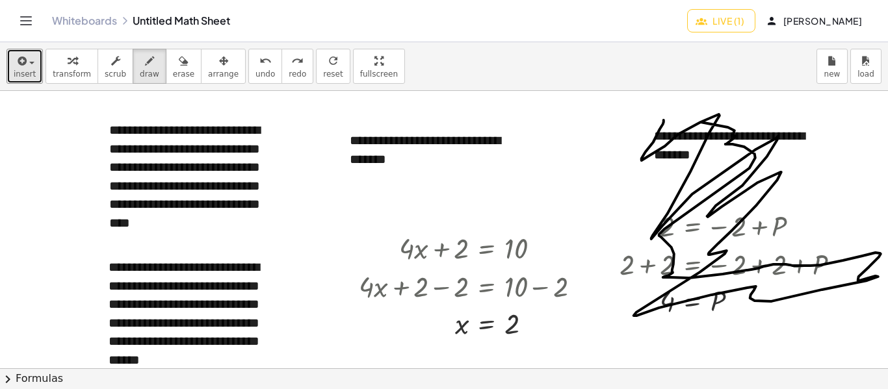
drag, startPoint x: 663, startPoint y: 120, endPoint x: 750, endPoint y: 145, distance: 90.5
click at [747, 147] on div at bounding box center [458, 368] width 917 height 555
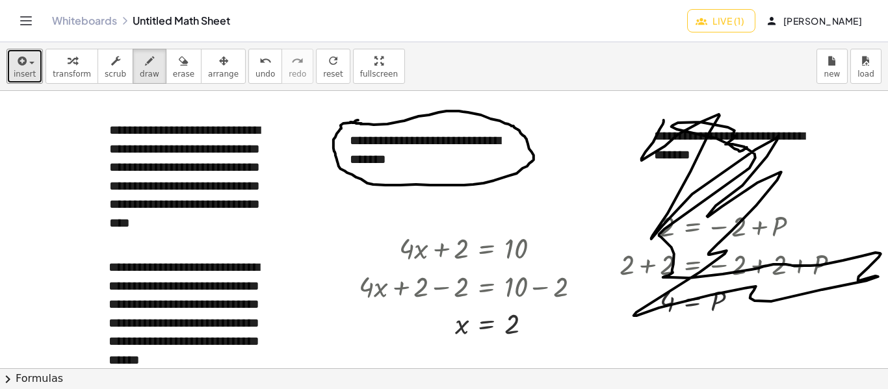
drag, startPoint x: 358, startPoint y: 120, endPoint x: 349, endPoint y: 122, distance: 9.3
click at [349, 122] on div at bounding box center [458, 368] width 917 height 555
click at [179, 62] on icon "button" at bounding box center [183, 61] width 9 height 16
click at [248, 62] on button "undo undo" at bounding box center [265, 66] width 34 height 35
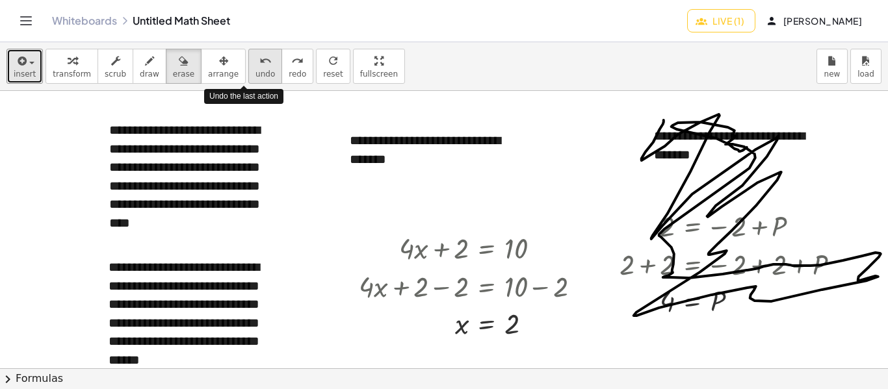
click at [259, 62] on icon "undo" at bounding box center [265, 61] width 12 height 16
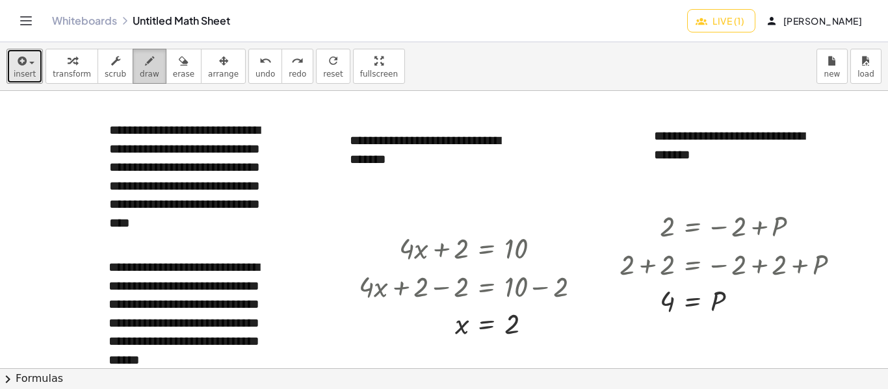
click at [147, 65] on button "draw" at bounding box center [150, 66] width 34 height 35
drag, startPoint x: 356, startPoint y: 147, endPoint x: 483, endPoint y: 144, distance: 126.7
click at [483, 144] on div at bounding box center [458, 368] width 917 height 555
drag, startPoint x: 363, startPoint y: 173, endPoint x: 411, endPoint y: 170, distance: 48.2
click at [411, 170] on div at bounding box center [458, 368] width 917 height 555
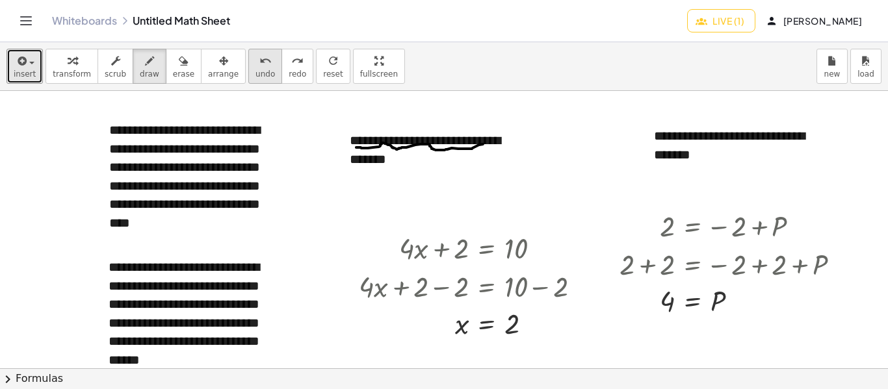
click at [255, 73] on span "undo" at bounding box center [264, 74] width 19 height 9
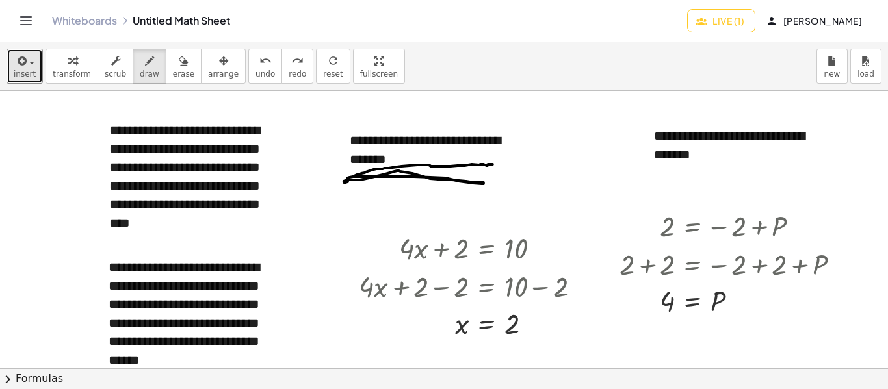
drag, startPoint x: 353, startPoint y: 177, endPoint x: 487, endPoint y: 157, distance: 135.9
click at [493, 165] on div at bounding box center [458, 368] width 917 height 555
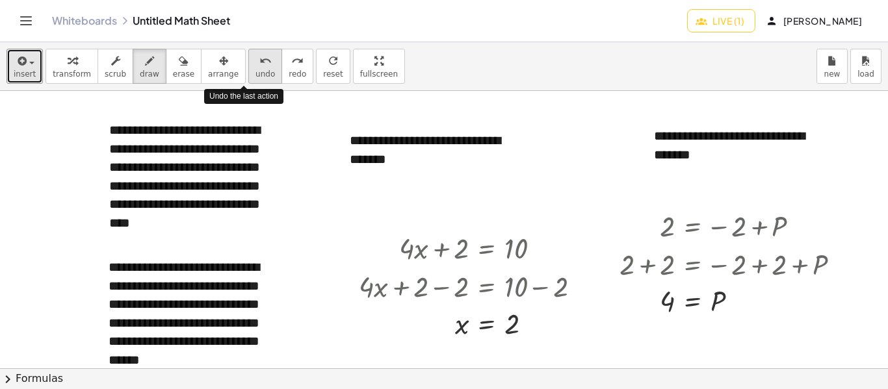
click at [255, 71] on span "undo" at bounding box center [264, 74] width 19 height 9
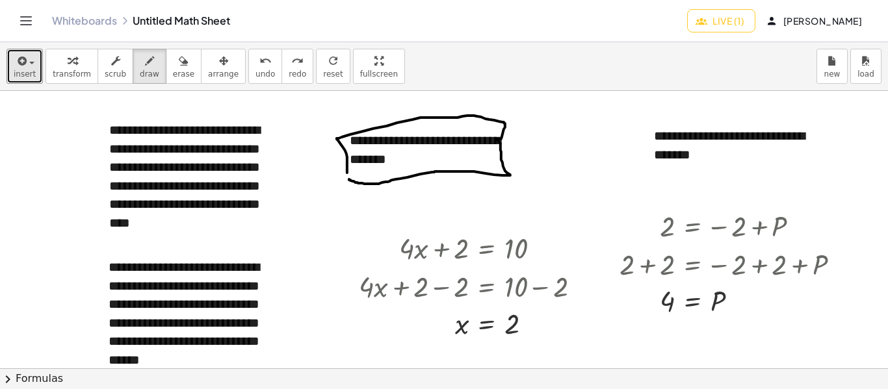
drag, startPoint x: 352, startPoint y: 181, endPoint x: 347, endPoint y: 173, distance: 9.9
click at [347, 173] on div at bounding box center [458, 368] width 917 height 555
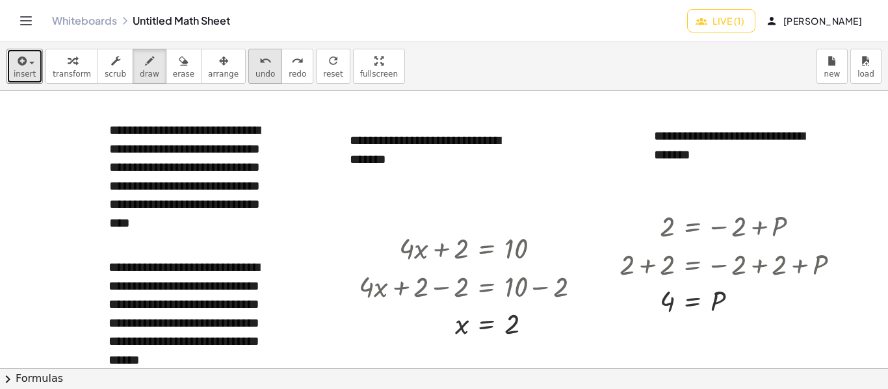
click at [248, 81] on button "undo undo" at bounding box center [265, 66] width 34 height 35
drag, startPoint x: 433, startPoint y: 274, endPoint x: 441, endPoint y: 275, distance: 8.5
click at [441, 275] on div at bounding box center [458, 368] width 917 height 555
drag, startPoint x: 415, startPoint y: 274, endPoint x: 470, endPoint y: 296, distance: 59.9
click at [470, 296] on div at bounding box center [458, 368] width 917 height 555
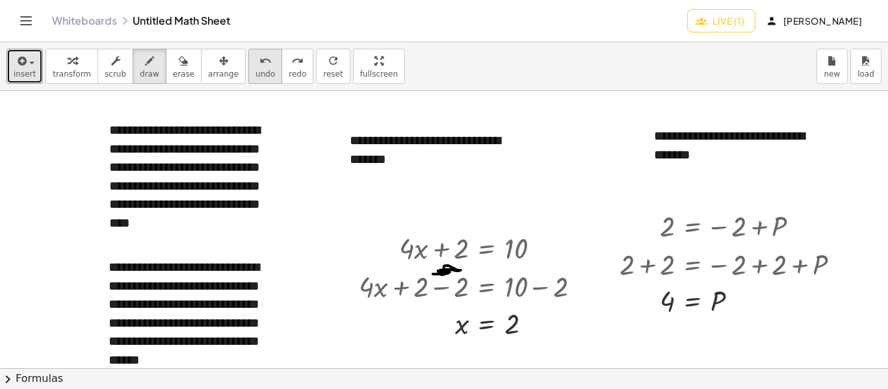
click at [248, 68] on button "undo undo" at bounding box center [265, 66] width 34 height 35
click at [259, 68] on icon "undo" at bounding box center [265, 61] width 12 height 16
click at [133, 79] on button "draw" at bounding box center [150, 66] width 34 height 35
drag, startPoint x: 112, startPoint y: 238, endPoint x: 221, endPoint y: 248, distance: 109.6
click at [221, 248] on div at bounding box center [458, 368] width 917 height 555
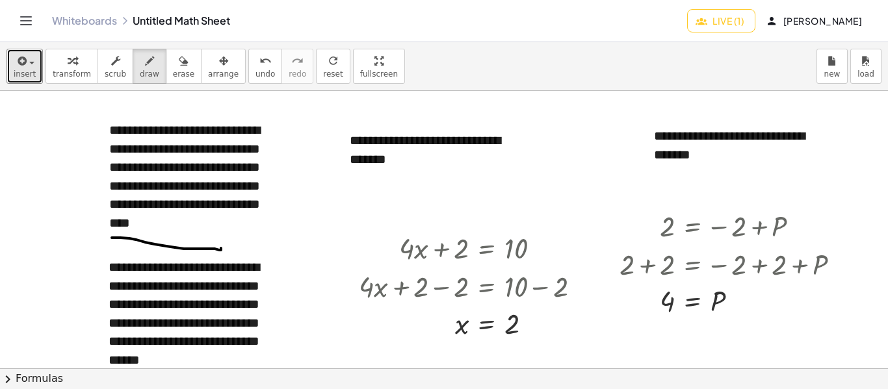
scroll to position [130, 0]
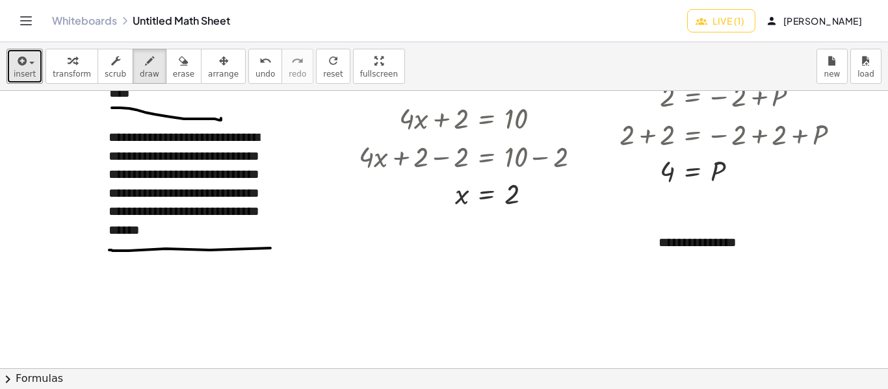
drag, startPoint x: 109, startPoint y: 250, endPoint x: 280, endPoint y: 247, distance: 170.9
click at [280, 247] on div at bounding box center [458, 238] width 917 height 555
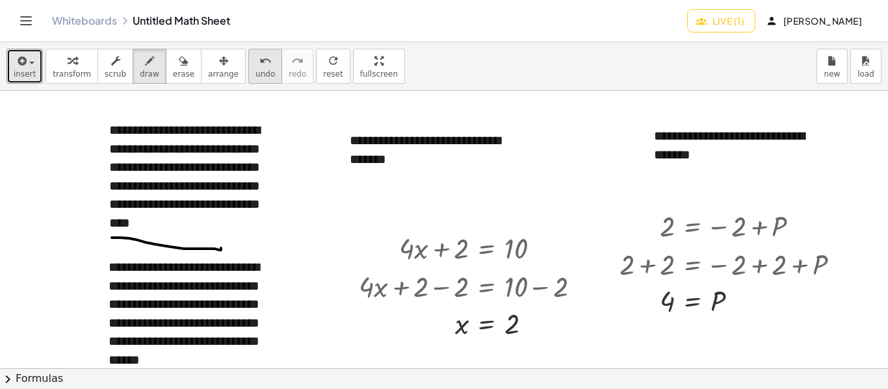
click at [248, 68] on button "undo undo" at bounding box center [265, 66] width 34 height 35
click at [426, 146] on div at bounding box center [458, 368] width 917 height 555
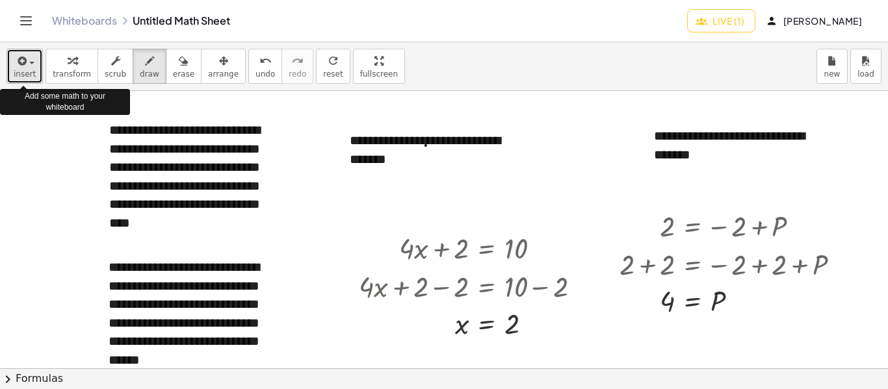
click at [31, 60] on div "button" at bounding box center [25, 61] width 22 height 16
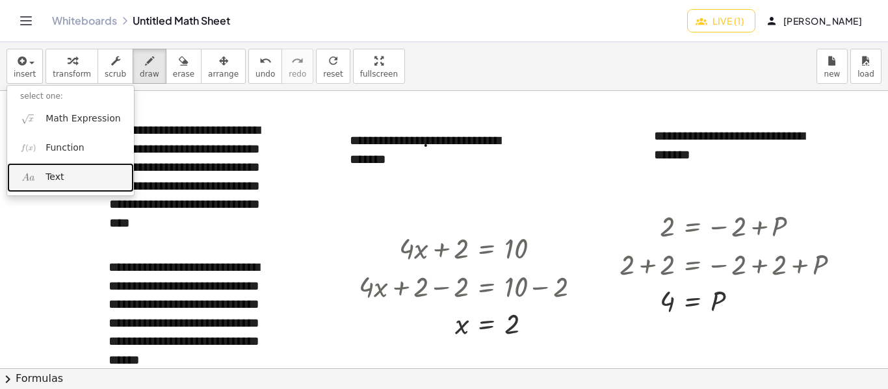
click at [66, 173] on link "Text" at bounding box center [70, 177] width 127 height 29
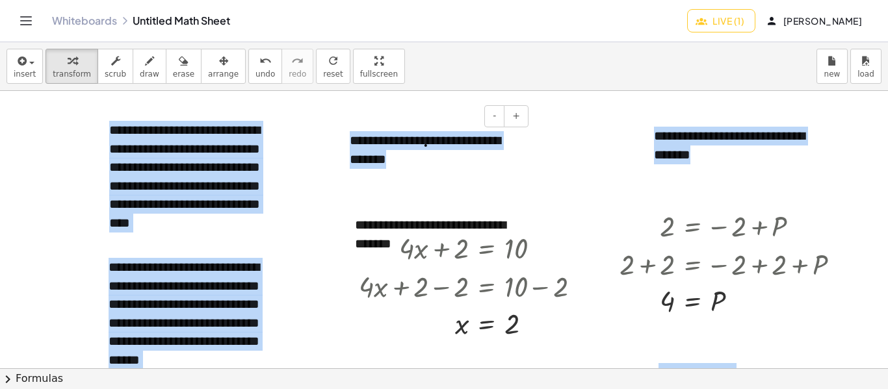
drag, startPoint x: 352, startPoint y: 207, endPoint x: 355, endPoint y: 170, distance: 36.6
click at [355, 170] on div "**********" at bounding box center [458, 368] width 917 height 555
click at [560, 196] on div at bounding box center [458, 368] width 917 height 555
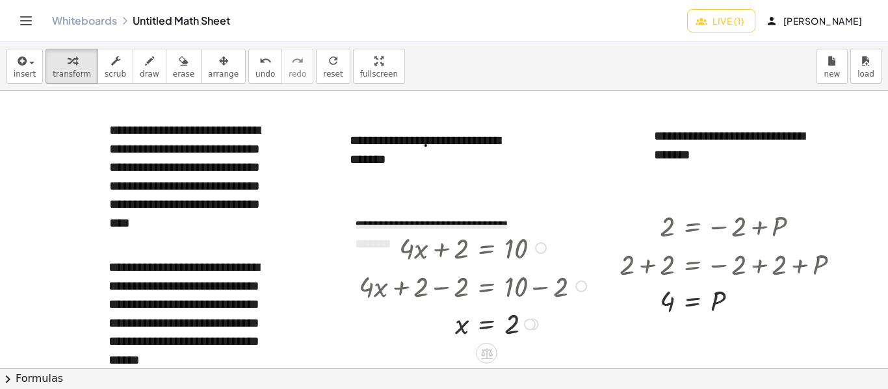
click at [507, 267] on div at bounding box center [474, 285] width 245 height 38
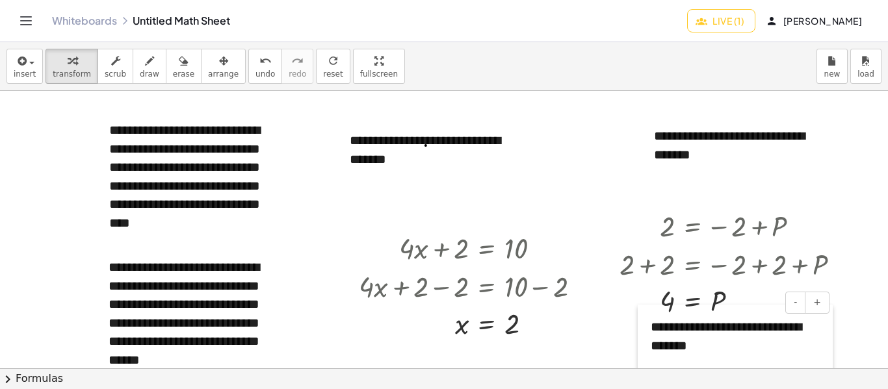
drag, startPoint x: 353, startPoint y: 222, endPoint x: 648, endPoint y: 324, distance: 312.7
click at [648, 324] on div at bounding box center [643, 340] width 13 height 70
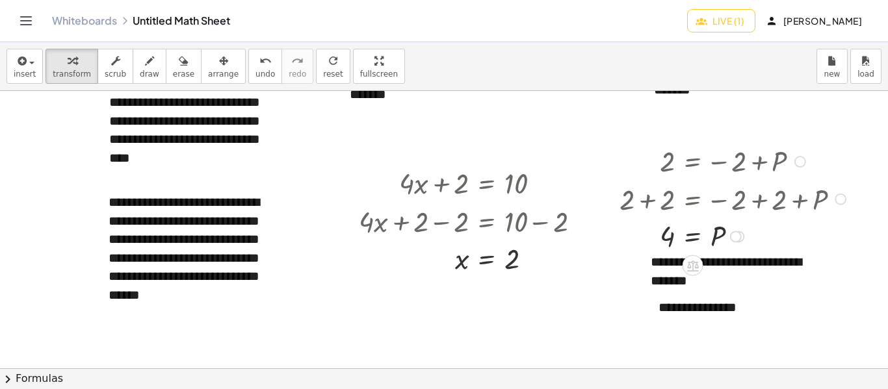
scroll to position [130, 0]
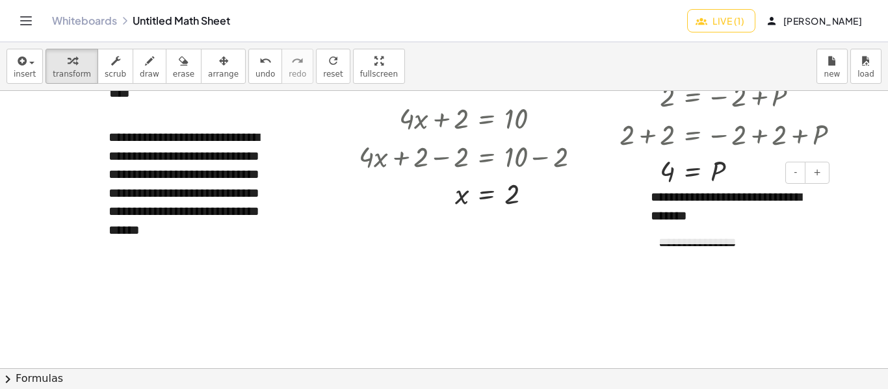
click at [655, 219] on p "**********" at bounding box center [734, 206] width 169 height 37
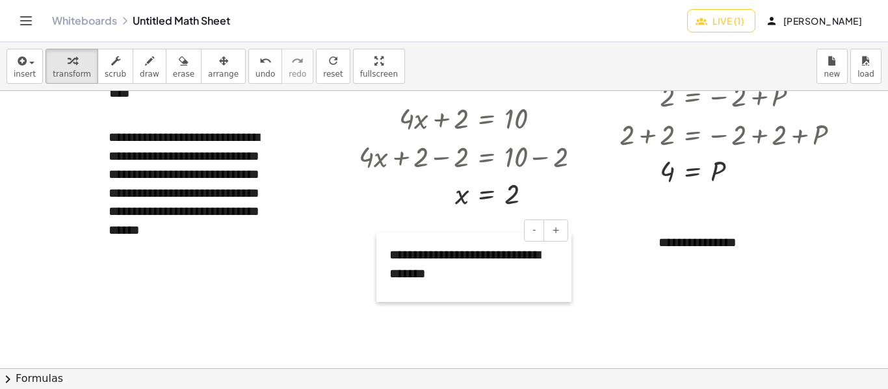
drag, startPoint x: 641, startPoint y: 192, endPoint x: 380, endPoint y: 250, distance: 267.5
click at [380, 250] on div at bounding box center [382, 268] width 13 height 70
click at [679, 248] on div "**********" at bounding box center [742, 242] width 195 height 45
click at [652, 229] on div at bounding box center [651, 242] width 13 height 45
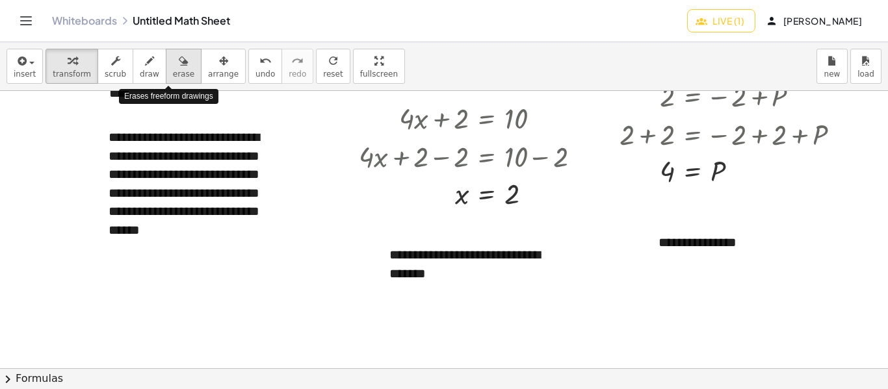
click at [173, 75] on span "erase" at bounding box center [183, 74] width 21 height 9
click at [695, 241] on div at bounding box center [458, 238] width 917 height 555
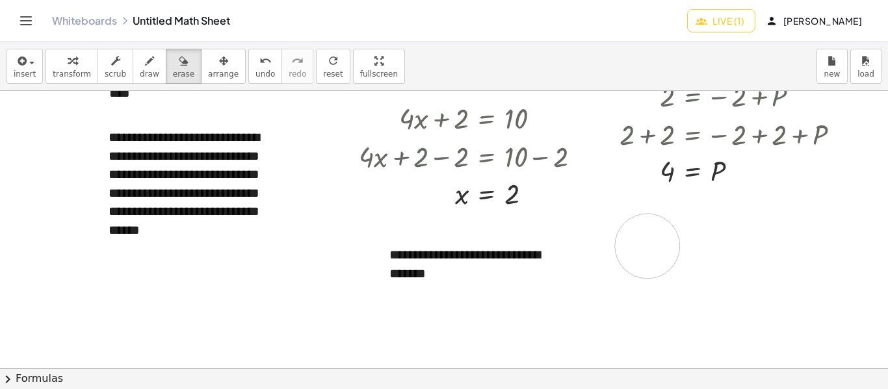
drag, startPoint x: 736, startPoint y: 219, endPoint x: 647, endPoint y: 246, distance: 92.5
click at [647, 246] on div at bounding box center [458, 238] width 917 height 555
click at [634, 211] on div at bounding box center [458, 238] width 917 height 555
click at [668, 240] on div at bounding box center [458, 238] width 917 height 555
click at [675, 220] on div at bounding box center [458, 238] width 917 height 555
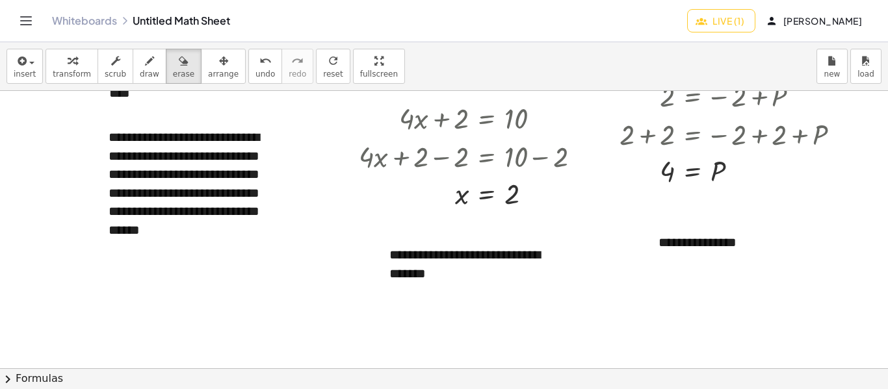
click at [693, 267] on div at bounding box center [458, 238] width 917 height 555
click at [710, 244] on div at bounding box center [458, 238] width 917 height 555
click at [173, 79] on span "erase" at bounding box center [183, 74] width 21 height 9
click at [702, 256] on div at bounding box center [458, 238] width 917 height 555
click at [674, 218] on div at bounding box center [458, 238] width 917 height 555
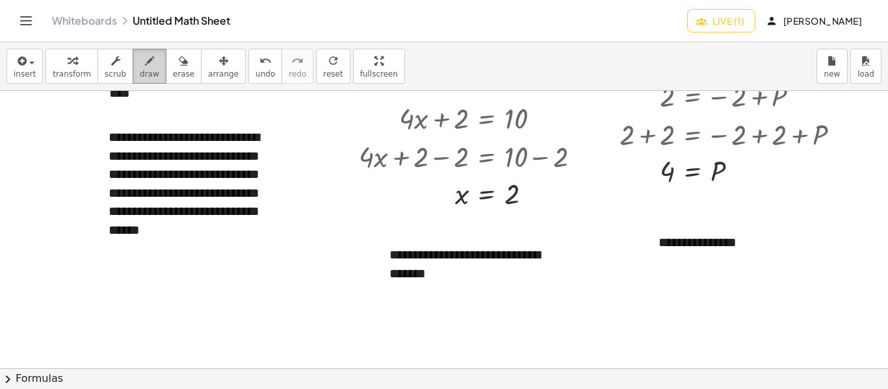
click at [140, 71] on span "draw" at bounding box center [149, 74] width 19 height 9
click at [30, 64] on span "button" at bounding box center [31, 63] width 5 height 3
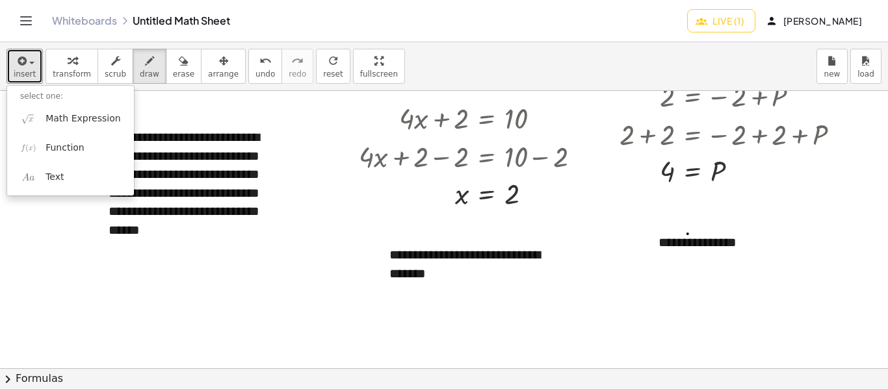
click at [687, 234] on div at bounding box center [458, 238] width 917 height 555
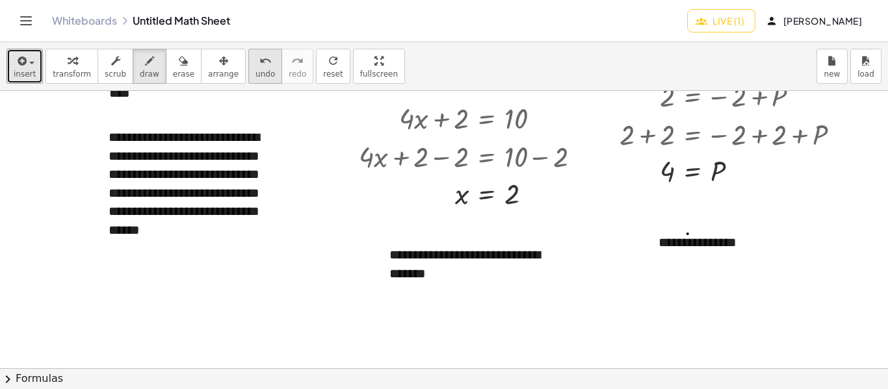
click at [255, 75] on span "undo" at bounding box center [264, 74] width 19 height 9
click at [663, 225] on div at bounding box center [458, 238] width 917 height 555
click at [667, 244] on div at bounding box center [458, 238] width 917 height 555
click at [179, 60] on icon "button" at bounding box center [183, 61] width 9 height 16
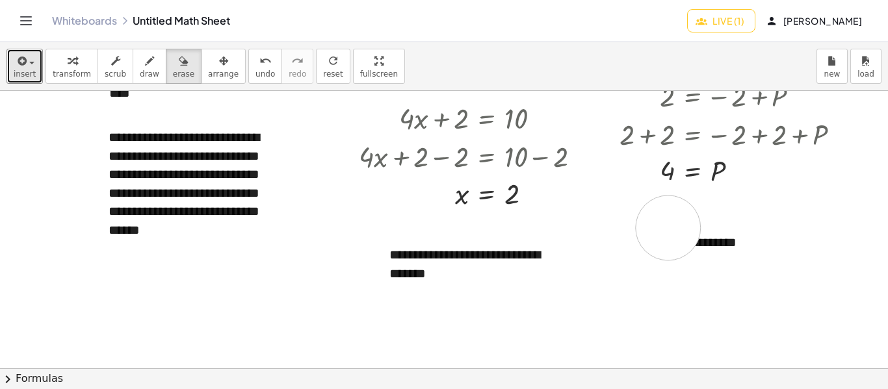
drag, startPoint x: 661, startPoint y: 211, endPoint x: 676, endPoint y: 251, distance: 42.7
click at [676, 251] on div at bounding box center [458, 238] width 917 height 555
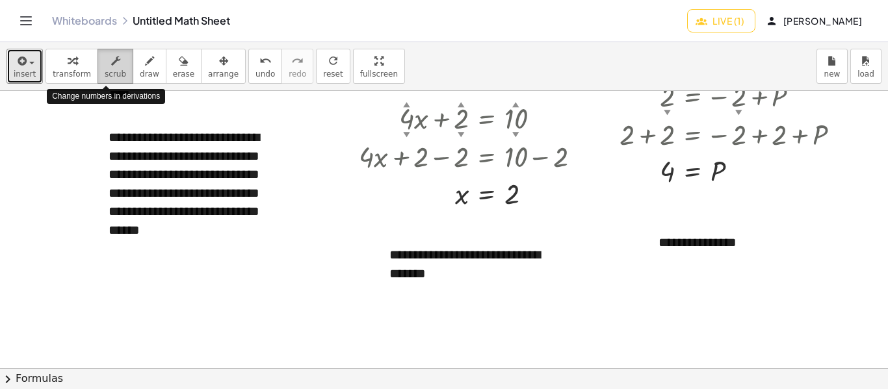
click at [105, 73] on span "scrub" at bounding box center [115, 74] width 21 height 9
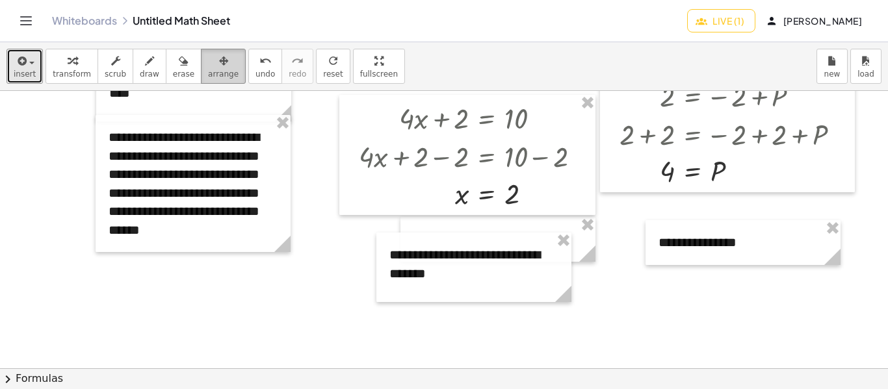
click at [208, 60] on div "button" at bounding box center [223, 61] width 31 height 16
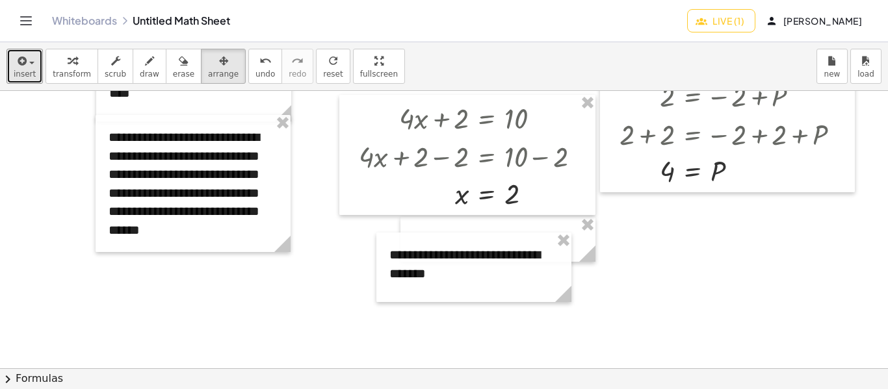
click at [695, 316] on div at bounding box center [458, 238] width 917 height 555
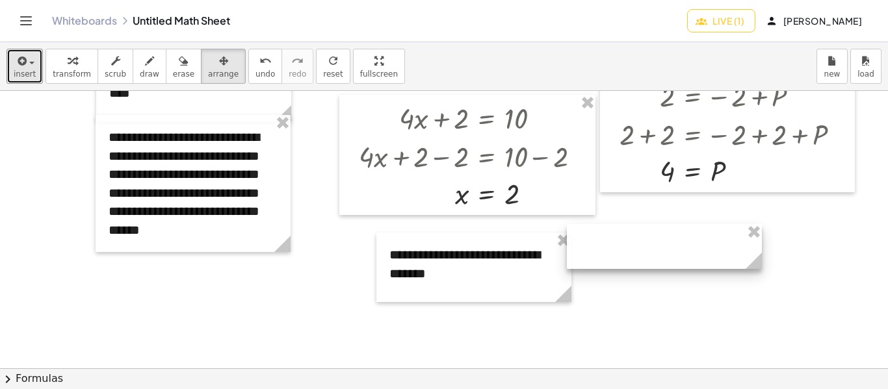
drag, startPoint x: 531, startPoint y: 225, endPoint x: 693, endPoint y: 236, distance: 162.8
click at [693, 236] on div at bounding box center [664, 246] width 195 height 45
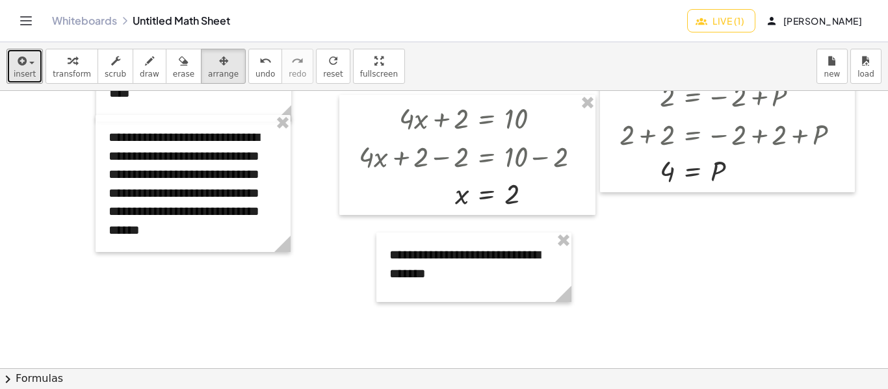
scroll to position [0, 0]
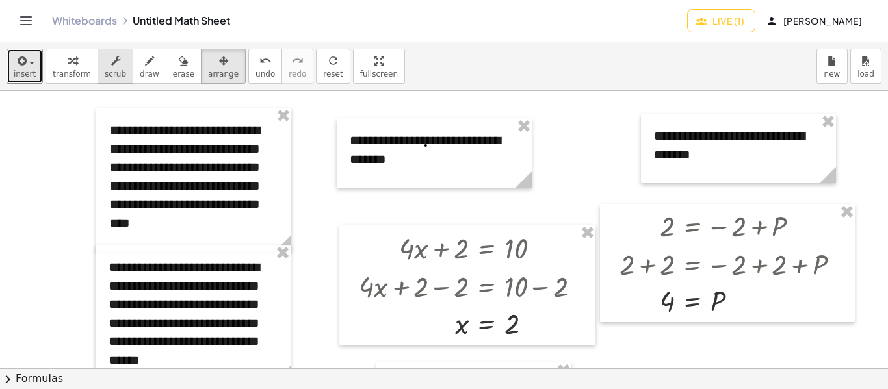
click at [105, 70] on span "scrub" at bounding box center [115, 74] width 21 height 9
click at [219, 55] on icon "button" at bounding box center [223, 61] width 9 height 16
click at [611, 155] on div at bounding box center [458, 368] width 917 height 555
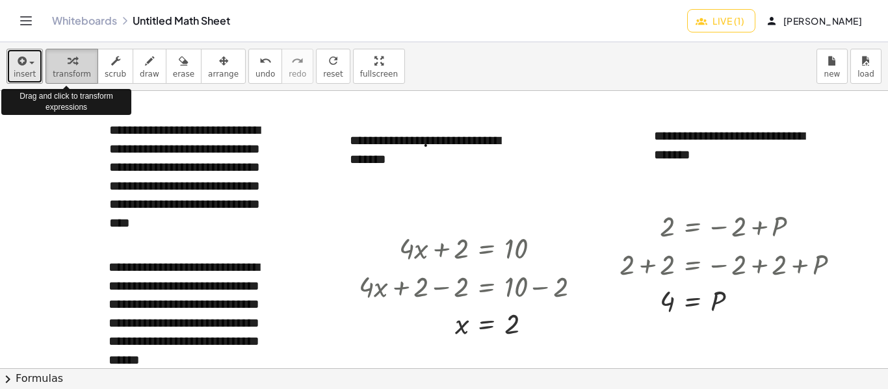
click at [72, 72] on span "transform" at bounding box center [72, 74] width 38 height 9
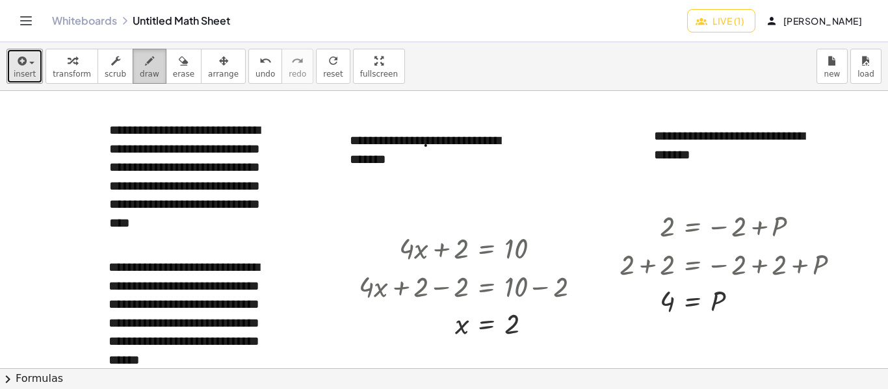
click at [142, 71] on span "draw" at bounding box center [149, 74] width 19 height 9
click at [36, 61] on button "insert" at bounding box center [24, 66] width 36 height 35
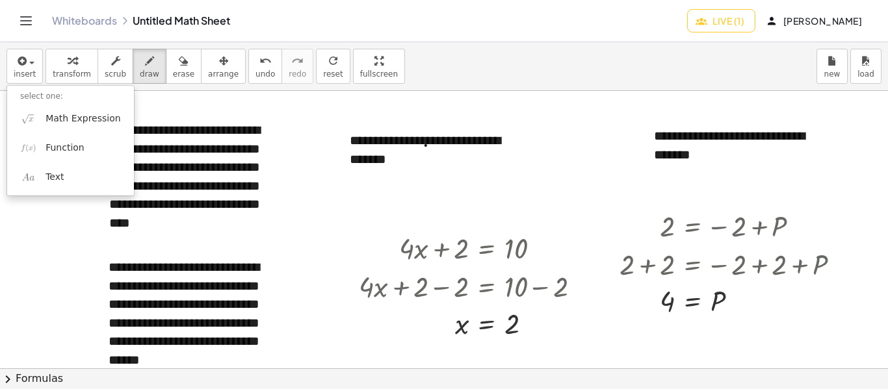
click at [296, 24] on div "Whiteboards Untitled Math Sheet" at bounding box center [369, 20] width 635 height 13
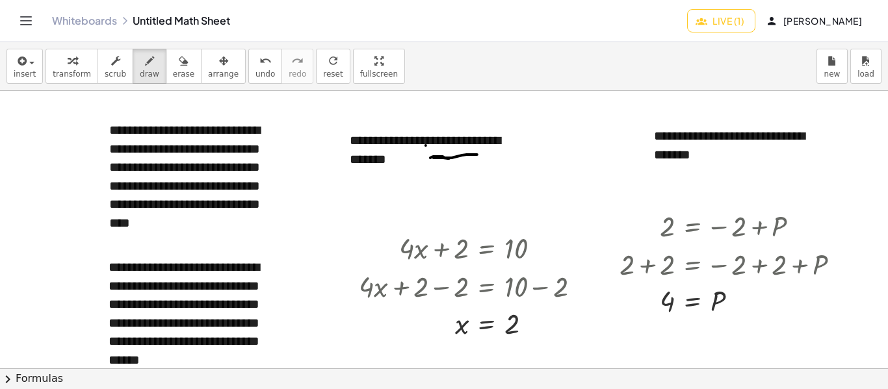
drag, startPoint x: 436, startPoint y: 157, endPoint x: 477, endPoint y: 155, distance: 41.0
click at [477, 155] on div at bounding box center [458, 368] width 917 height 555
drag, startPoint x: 252, startPoint y: 63, endPoint x: 247, endPoint y: 47, distance: 17.1
click at [247, 47] on div "insert select one: Math Expression Function Text transform scrub draw erase arr…" at bounding box center [444, 66] width 888 height 49
click at [506, 255] on div at bounding box center [458, 368] width 917 height 555
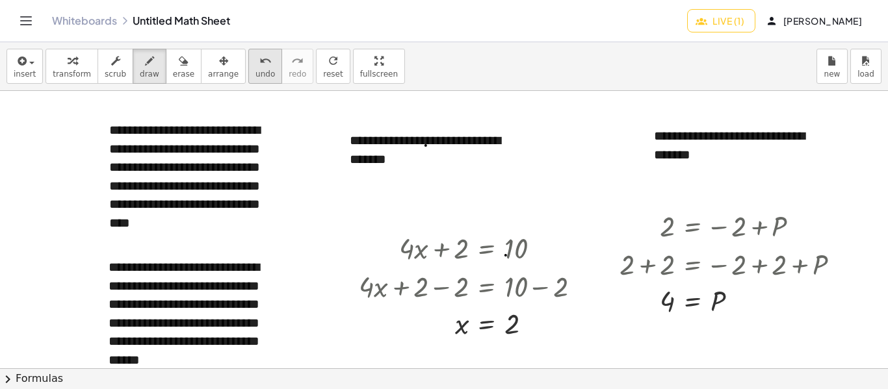
click at [259, 66] on icon "undo" at bounding box center [265, 61] width 12 height 16
